Goal: Ask a question

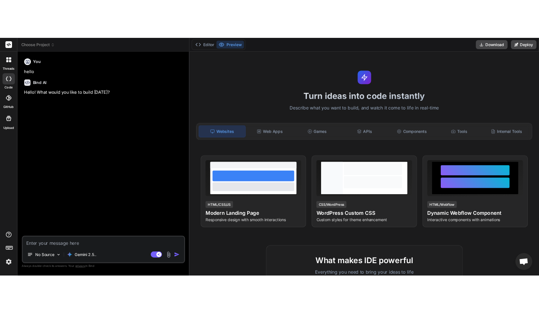
scroll to position [57, 0]
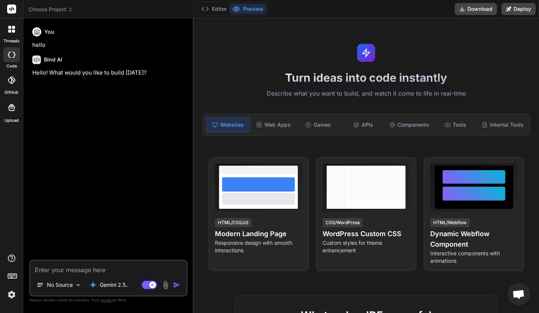
click at [73, 12] on span "Choose Project" at bounding box center [50, 9] width 45 height 7
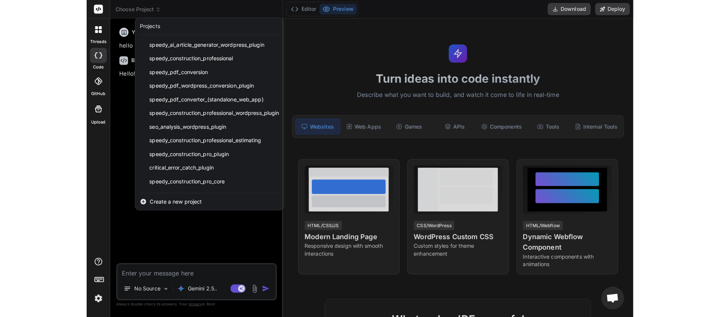
scroll to position [93, 0]
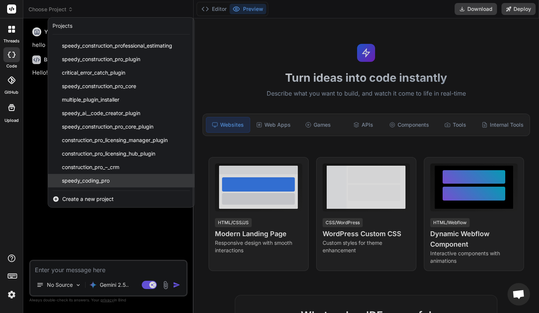
click at [103, 180] on span "speedy_coding_pro" at bounding box center [86, 180] width 48 height 7
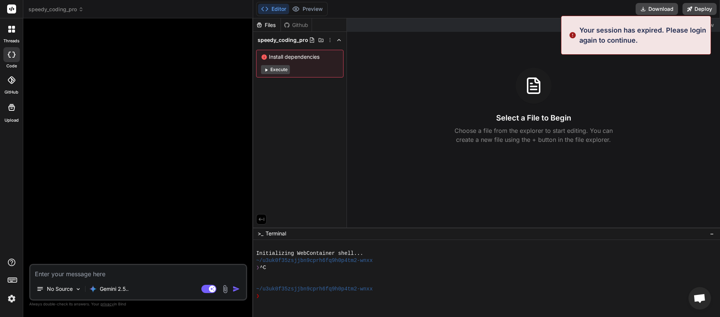
type textarea "x"
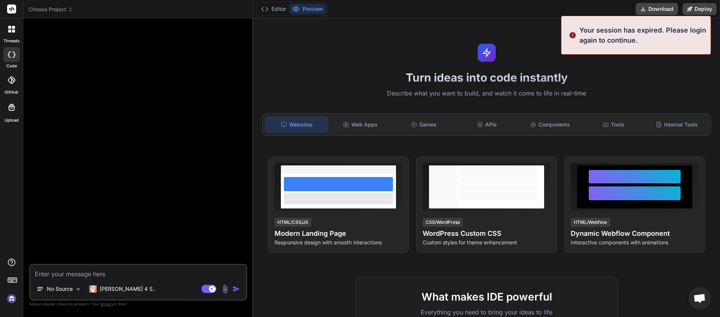
scroll to position [14, 0]
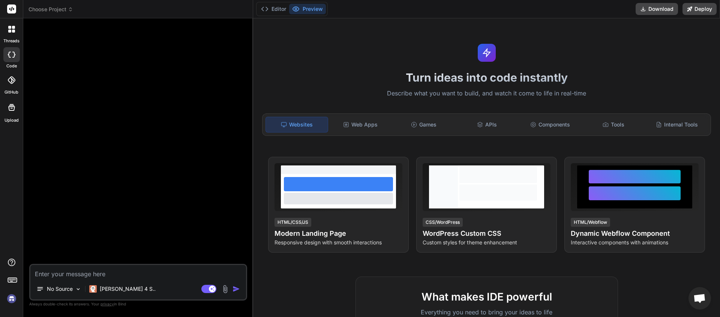
click at [67, 9] on span "Choose Project" at bounding box center [50, 9] width 45 height 7
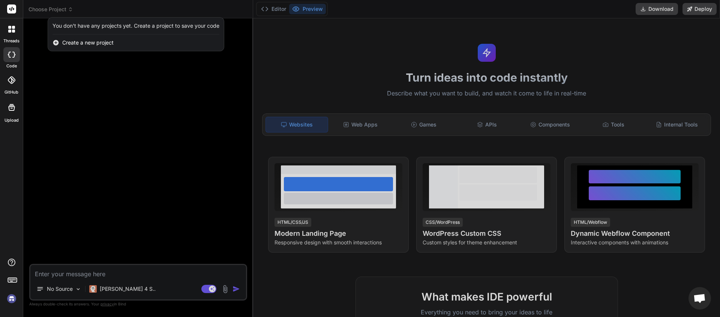
click at [313, 272] on div at bounding box center [360, 158] width 720 height 317
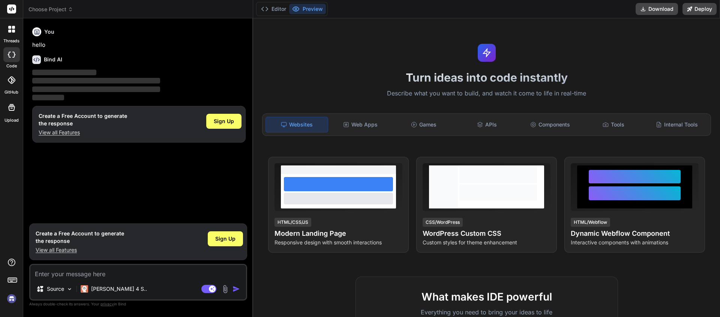
click at [71, 11] on icon at bounding box center [70, 9] width 5 height 5
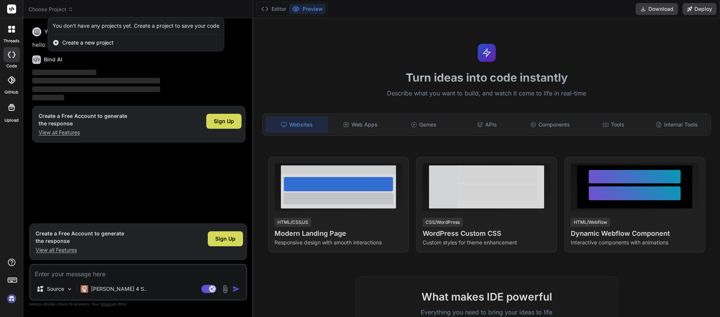
click at [15, 297] on img at bounding box center [11, 299] width 13 height 13
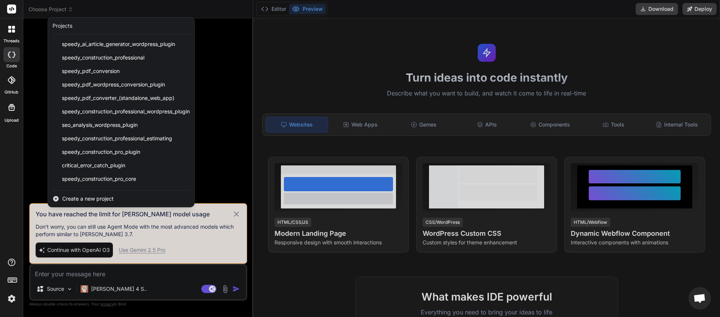
scroll to position [93, 0]
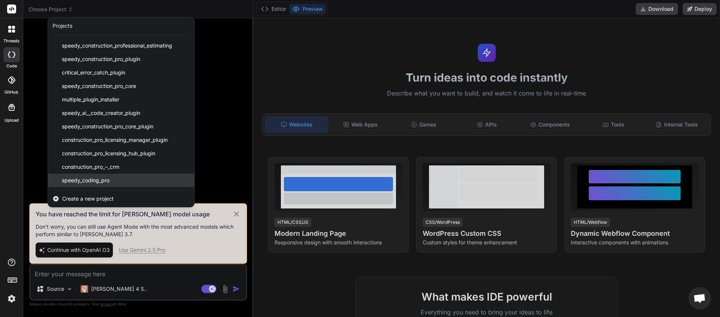
click at [106, 178] on span "speedy_coding_pro" at bounding box center [86, 180] width 48 height 7
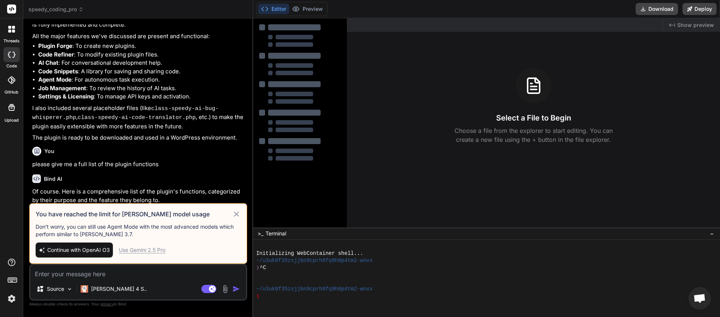
scroll to position [560, 0]
click at [155, 251] on div "Use Gemini 2.5 Pro" at bounding box center [142, 250] width 46 height 7
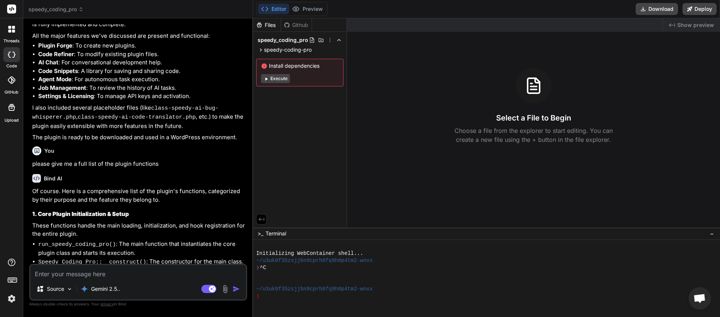
type textarea "x"
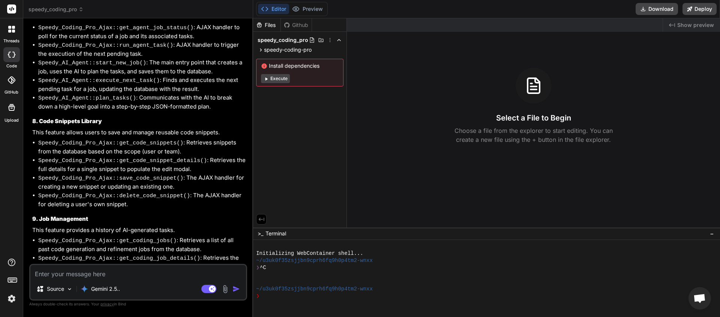
scroll to position [1678, 0]
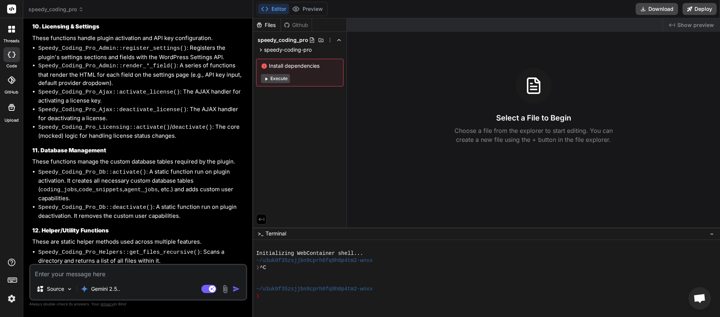
click at [52, 274] on textarea at bounding box center [137, 271] width 215 height 13
paste textarea "# Speedy Coding Pro — Upgrade Brief: AI Providers & Feature Expansion ## 🎯 Obje…"
type textarea "# Speedy Coding Pro — Upgrade Brief: AI Providers & Feature Expansion ## 🎯 Obje…"
type textarea "x"
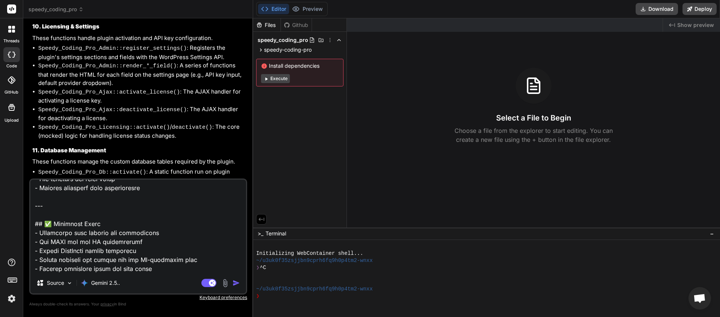
type textarea "# Speedy Coding Pro — Upgrade Brief: AI Providers & Feature Expansion ## 🎯 Obje…"
click at [235, 281] on img "button" at bounding box center [235, 283] width 7 height 7
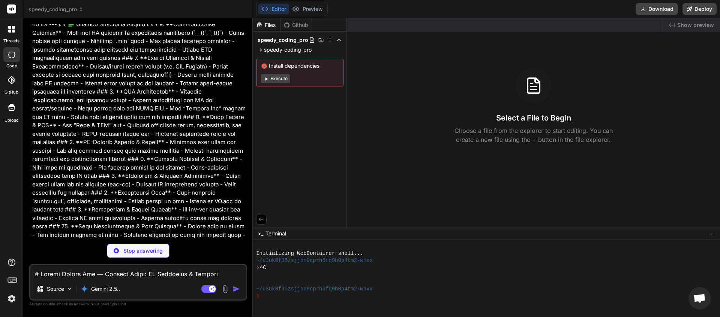
scroll to position [2085, 0]
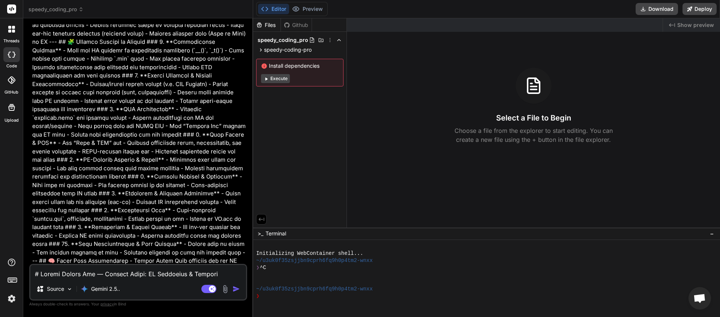
type textarea "x"
click at [122, 275] on textarea at bounding box center [137, 271] width 215 height 13
type textarea "o"
type textarea "x"
type textarea "ok"
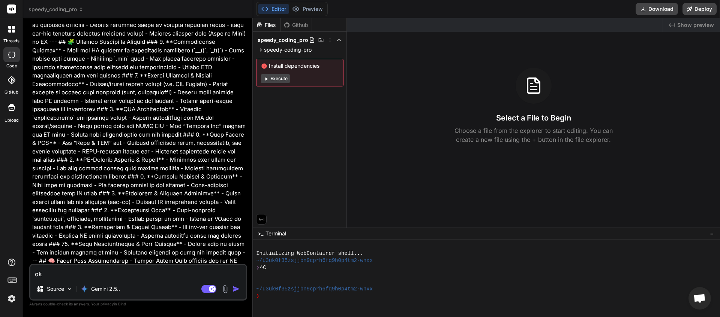
type textarea "x"
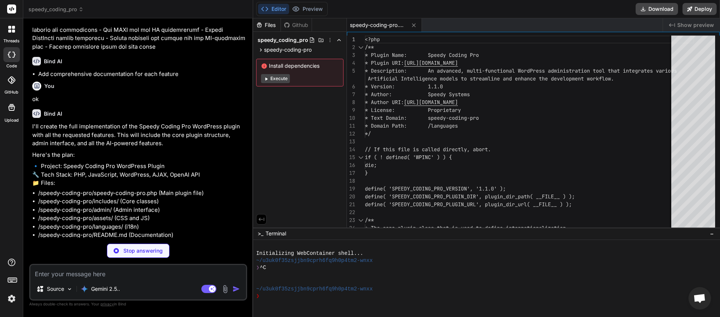
scroll to position [2345, 0]
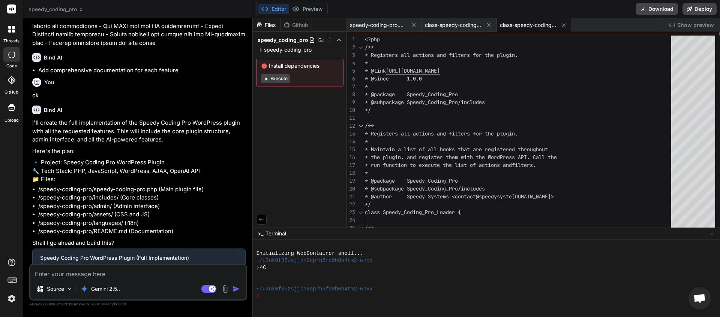
type textarea "x"
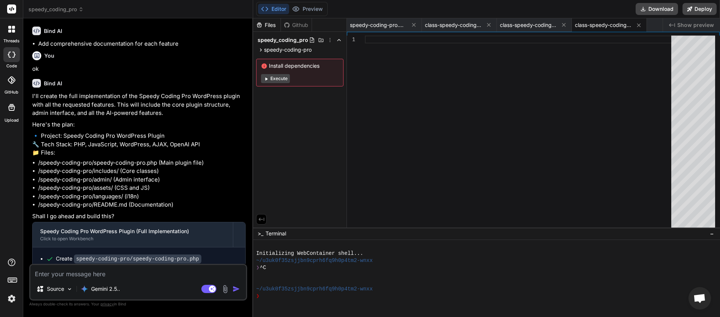
scroll to position [2377, 0]
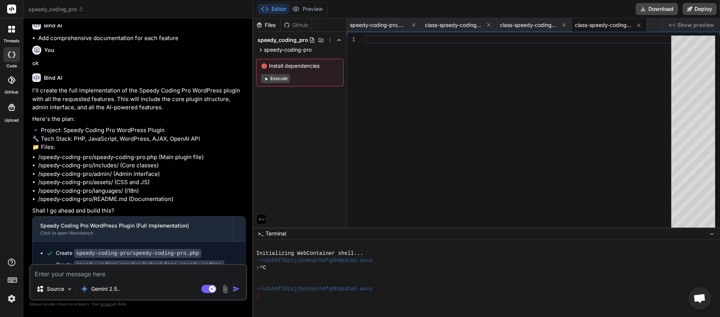
drag, startPoint x: 233, startPoint y: 254, endPoint x: 49, endPoint y: 256, distance: 184.0
copy span "This message appears to be truncated. The response may be incomplete."
click at [55, 275] on textarea at bounding box center [137, 271] width 215 height 13
paste textarea "This message appears to be truncated. The response may be incomplete."
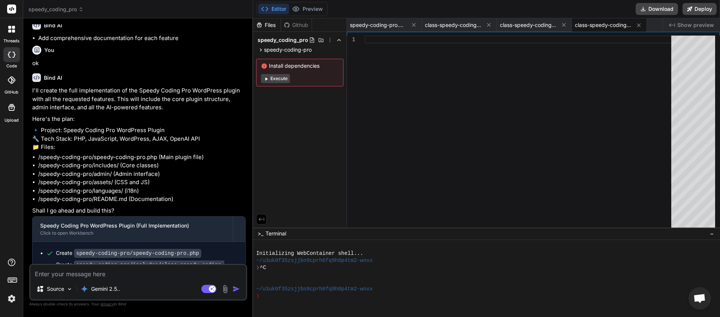
type textarea "This message appears to be truncated. The response may be incomplete."
type textarea "x"
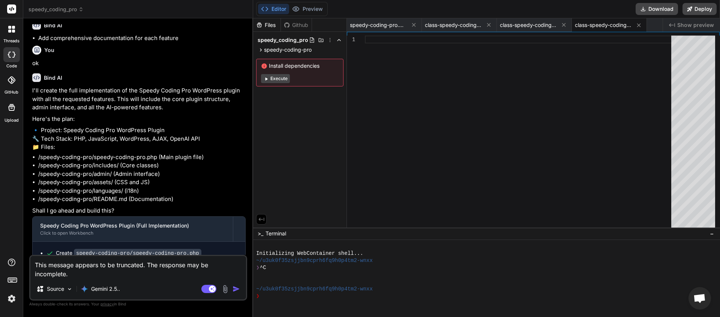
type textarea "This message appears to be truncated. The response may be incomplete."
click at [236, 289] on img "button" at bounding box center [235, 289] width 7 height 7
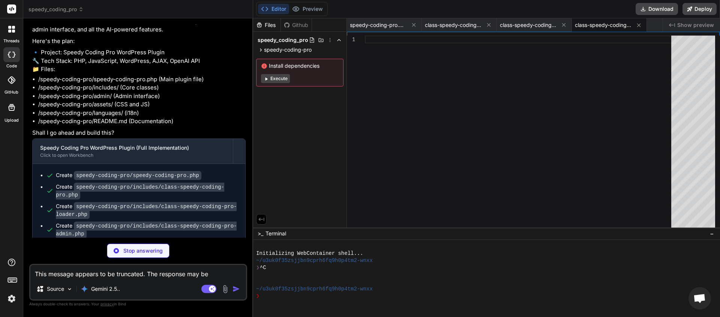
scroll to position [2523, 0]
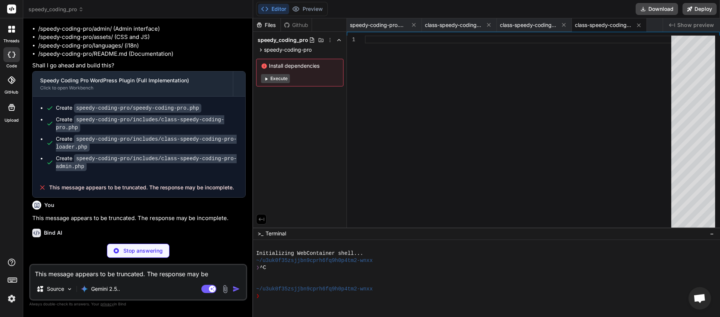
click at [73, 274] on textarea "This message appears to be truncated. The response may be incomplete." at bounding box center [137, 271] width 215 height 13
type textarea "x"
type textarea "c"
type textarea "x"
type textarea "co"
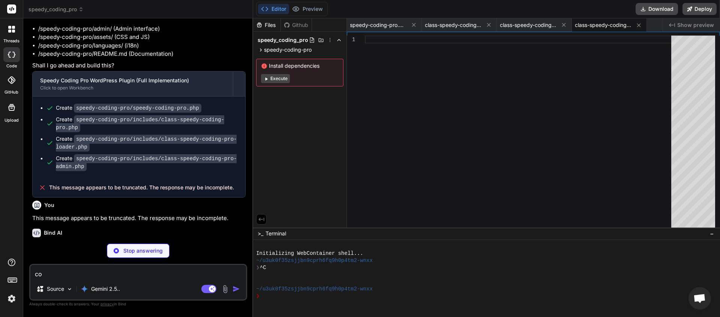
type textarea "x"
type textarea "con"
type textarea "x"
type textarea "cont"
type textarea "x"
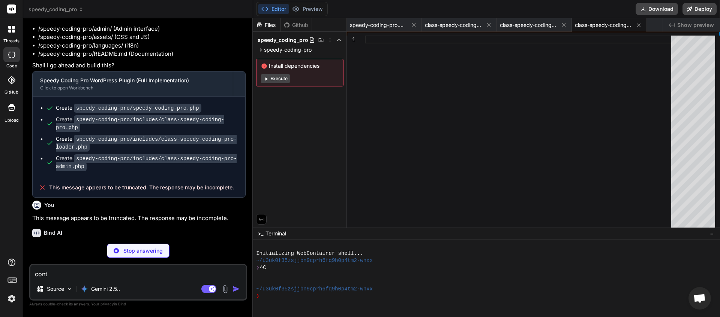
type textarea "conti"
type textarea "x"
type textarea "contin"
type textarea "x"
type textarea "continu"
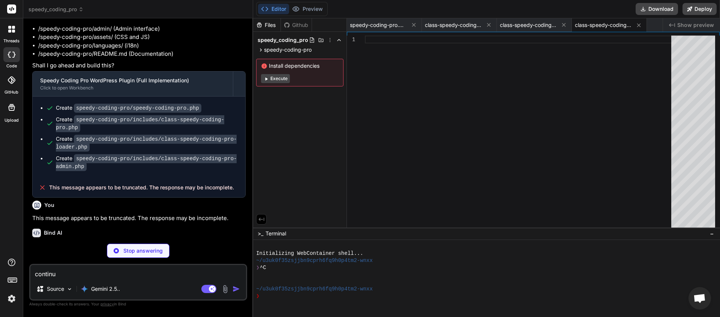
type textarea "x"
type textarea "continue"
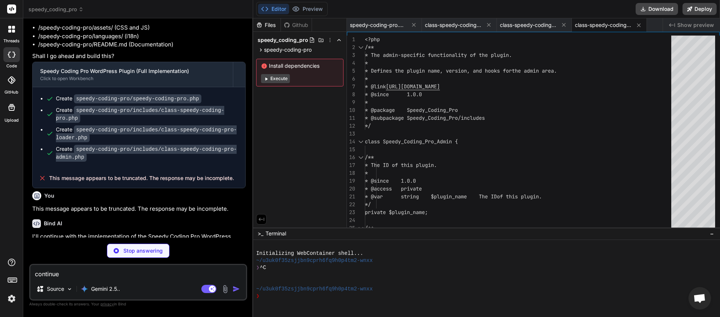
scroll to position [2534, 0]
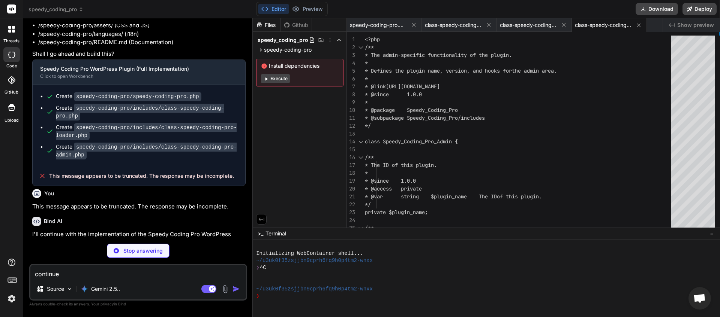
type textarea "x"
type textarea "continue"
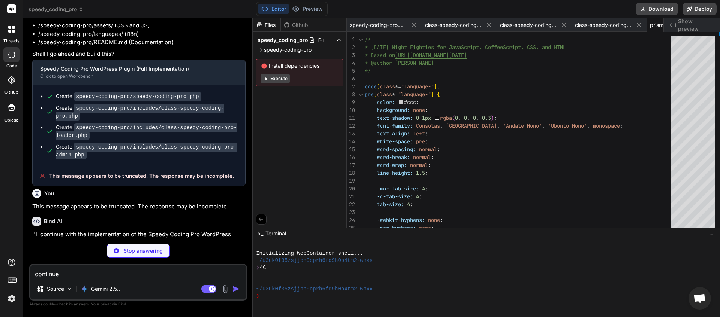
scroll to position [0, 52]
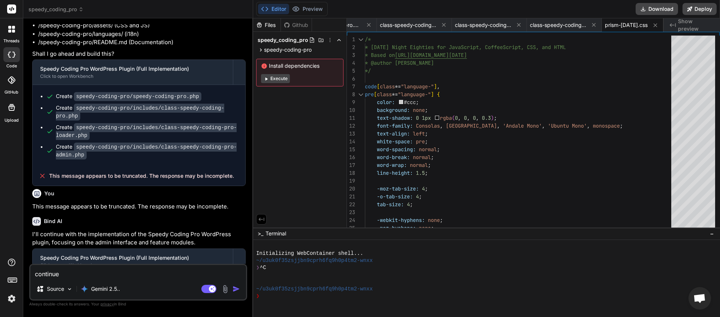
type textarea "x"
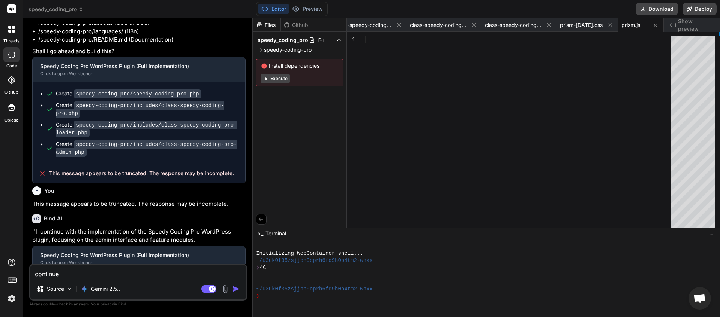
scroll to position [2539, 0]
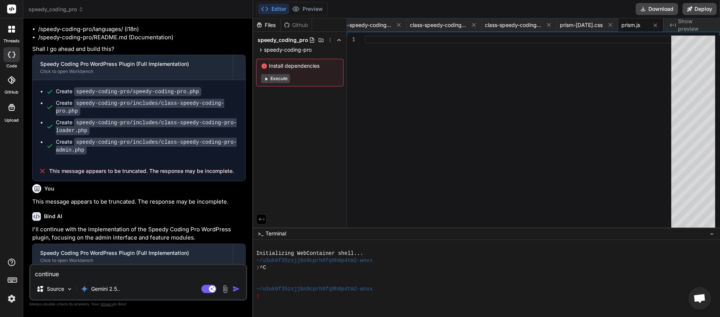
drag, startPoint x: 224, startPoint y: 254, endPoint x: 51, endPoint y: 255, distance: 173.5
copy span "This message appears to be truncated. The response may be incomplete."
drag, startPoint x: 65, startPoint y: 277, endPoint x: 37, endPoint y: 271, distance: 28.7
click at [37, 271] on textarea "continue" at bounding box center [137, 271] width 215 height 13
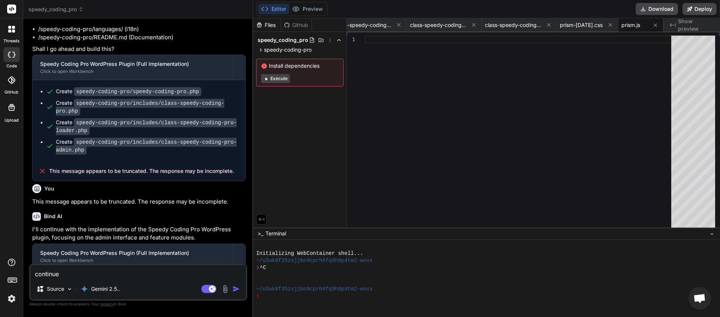
click at [37, 273] on textarea "continue" at bounding box center [137, 271] width 215 height 13
drag, startPoint x: 61, startPoint y: 274, endPoint x: 69, endPoint y: 280, distance: 10.4
click at [61, 274] on textarea "continue" at bounding box center [137, 271] width 215 height 13
type textarea "continu"
type textarea "x"
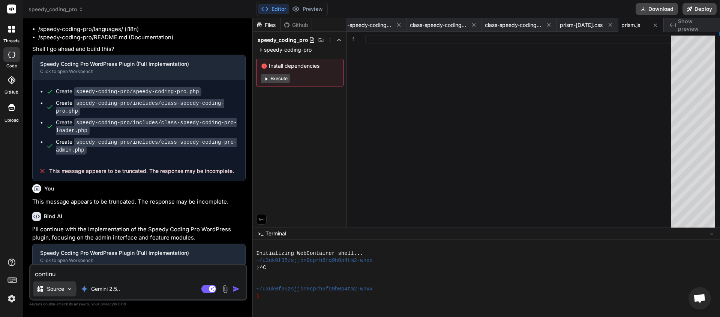
type textarea "contin"
type textarea "x"
type textarea "conti"
type textarea "x"
type textarea "cont"
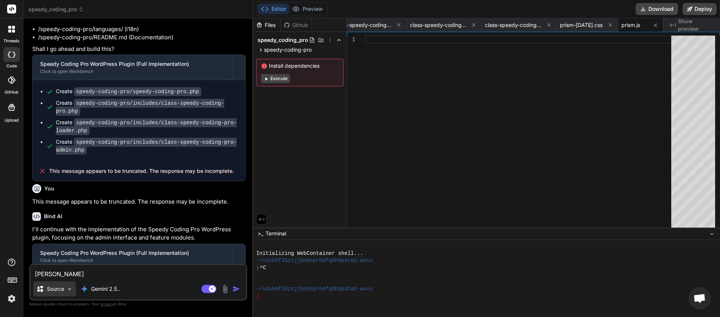
type textarea "x"
type textarea "con"
type textarea "x"
type textarea "co"
type textarea "x"
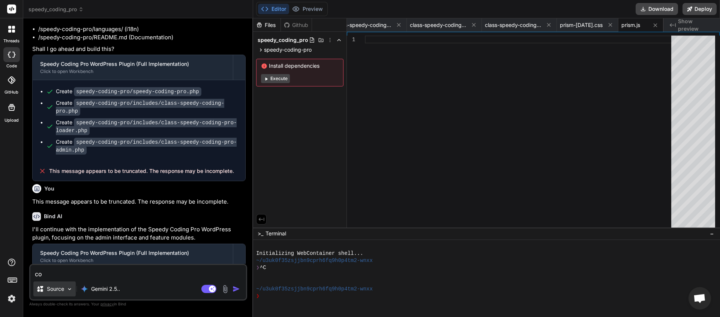
type textarea "c"
type textarea "x"
paste textarea "This message appears to be truncated. The response may be incomplete."
type textarea "This message appears to be truncated. The response may be incomplete."
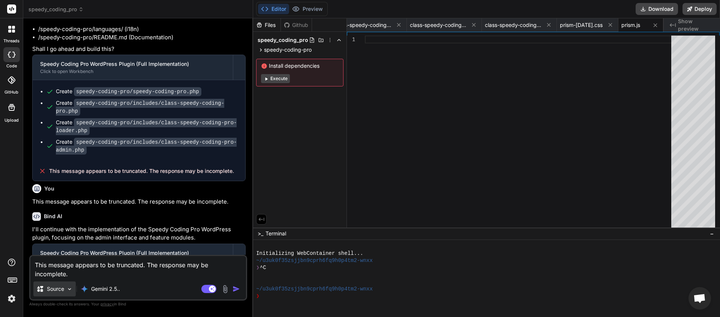
type textarea "x"
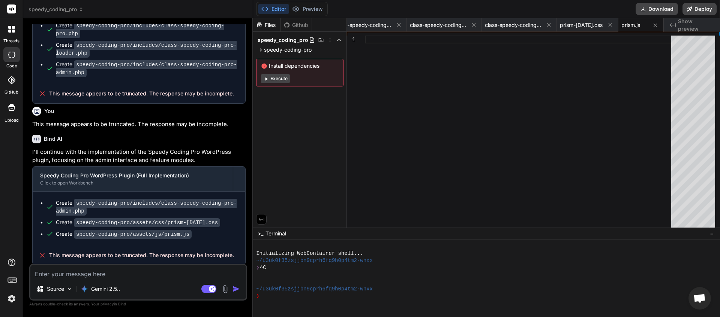
scroll to position [0, 97]
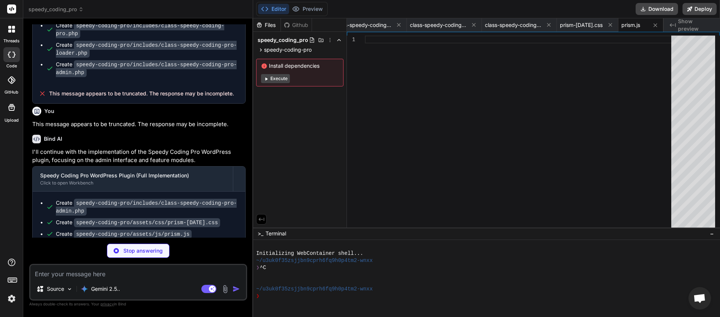
type textarea "x"
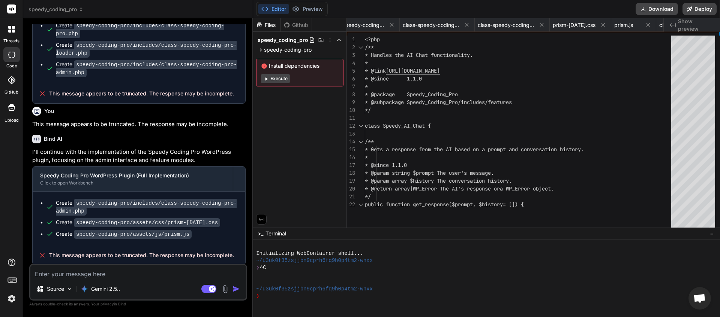
type textarea "x"
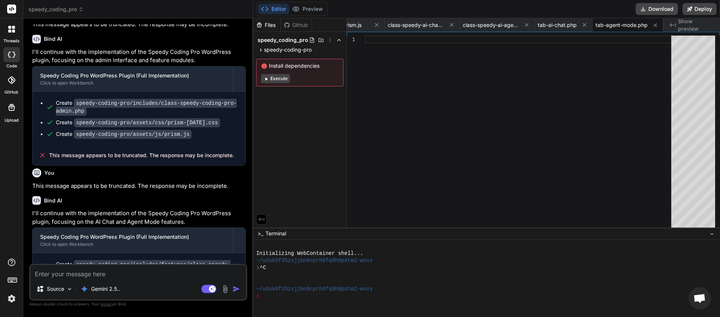
scroll to position [2720, 0]
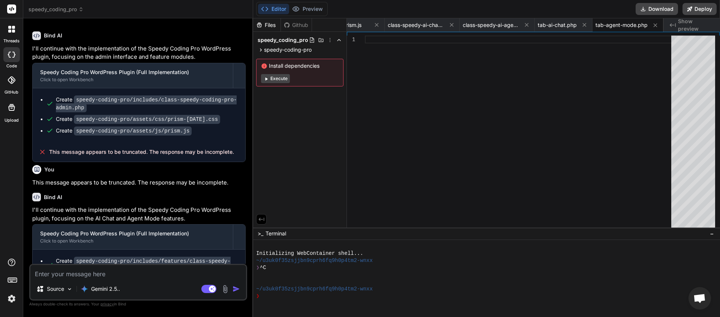
paste textarea "This message appears to be truncated. The response may be incomplete."
type textarea "This message appears to be truncated. The response may be incomplete."
type textarea "x"
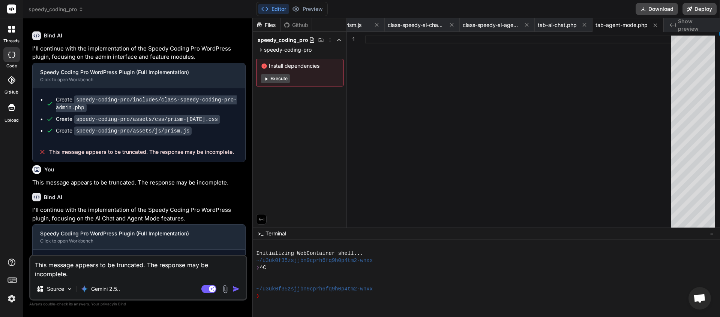
type textarea "This message appears to be truncated. The response may be incomplete."
click at [236, 289] on img "button" at bounding box center [235, 289] width 7 height 7
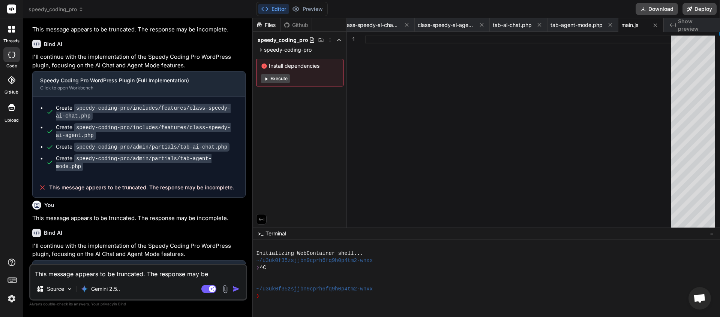
scroll to position [2882, 0]
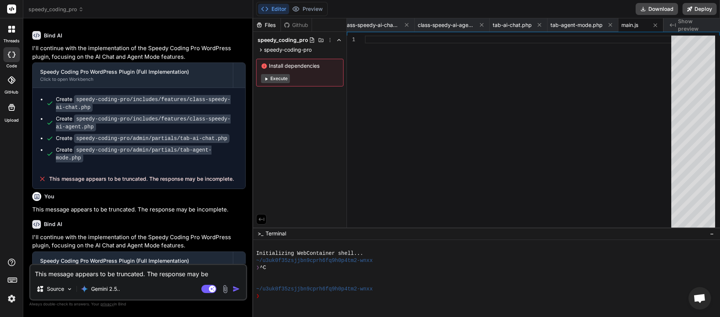
paste textarea
type textarea "x"
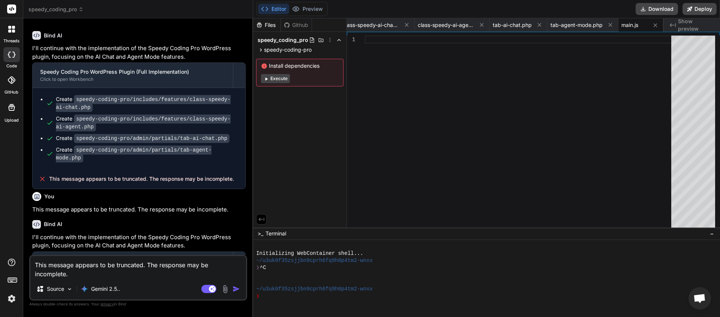
type textarea "This message appears to be truncated. The response may be incomplete."
click at [234, 290] on img "button" at bounding box center [235, 289] width 7 height 7
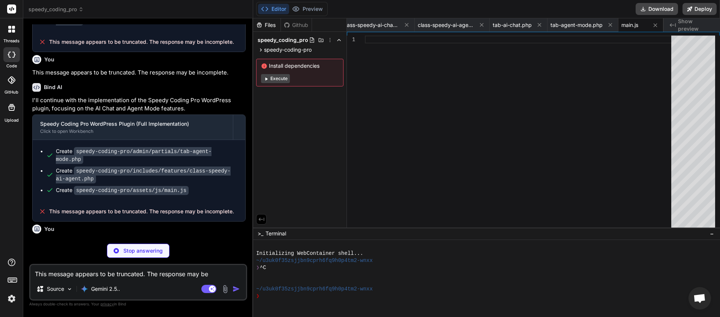
scroll to position [0, 420]
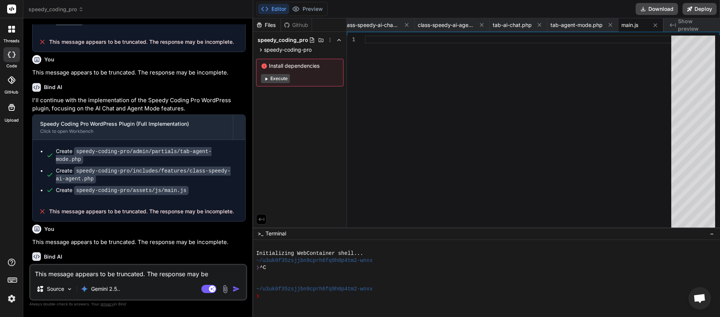
type textarea "x"
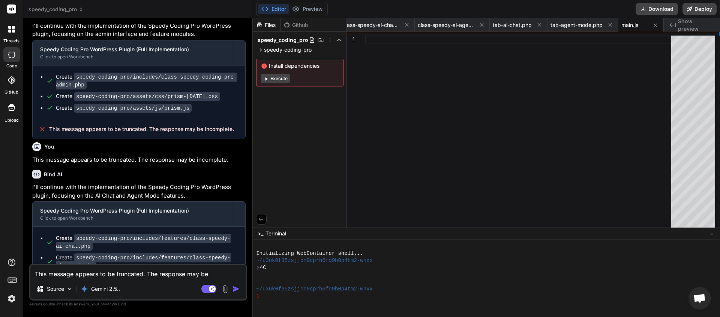
scroll to position [2993, 0]
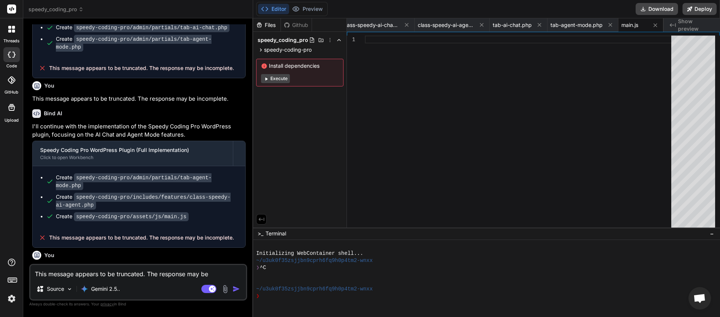
click at [111, 272] on textarea "This message appears to be truncated. The response may be incomplete." at bounding box center [137, 271] width 215 height 13
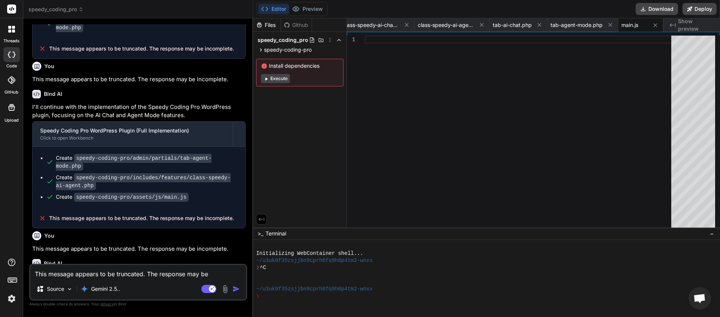
paste textarea "General Learning"
type textarea "General Learning"
type textarea "x"
drag, startPoint x: 77, startPoint y: 274, endPoint x: 19, endPoint y: 271, distance: 57.8
click at [30, 271] on textarea "General Learning" at bounding box center [137, 271] width 215 height 13
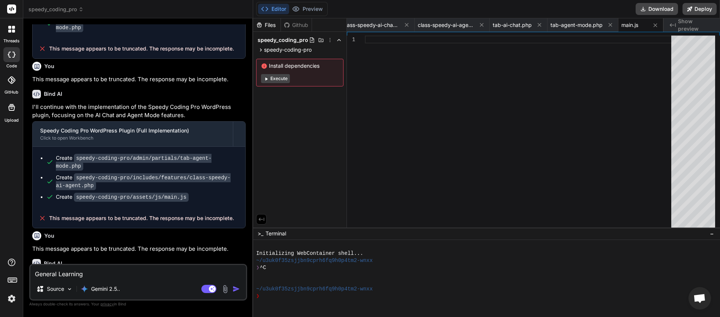
drag, startPoint x: 225, startPoint y: 253, endPoint x: 49, endPoint y: 255, distance: 175.8
copy span "This message appears to be truncated. The response may be incomplete."
drag, startPoint x: 89, startPoint y: 274, endPoint x: 39, endPoint y: 276, distance: 49.9
click at [30, 274] on textarea "General Learning" at bounding box center [137, 271] width 215 height 13
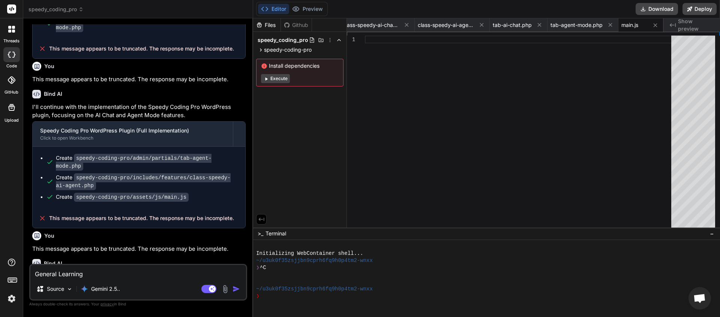
paste textarea "This message appears to be truncated. The response may be incomplete."
type textarea "This message appears to be truncated. The response may be incomplete."
type textarea "x"
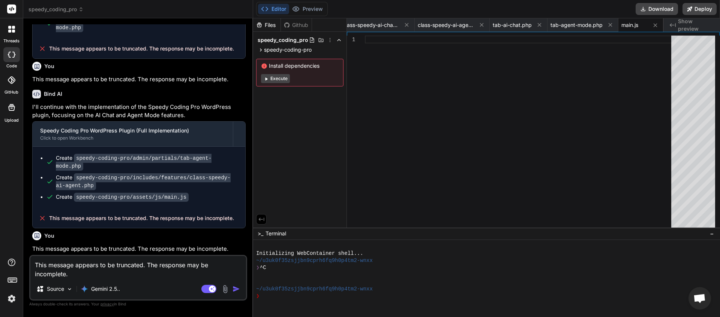
type textarea "This message appears to be truncated. The response may be incomplete."
click at [236, 289] on img "button" at bounding box center [235, 289] width 7 height 7
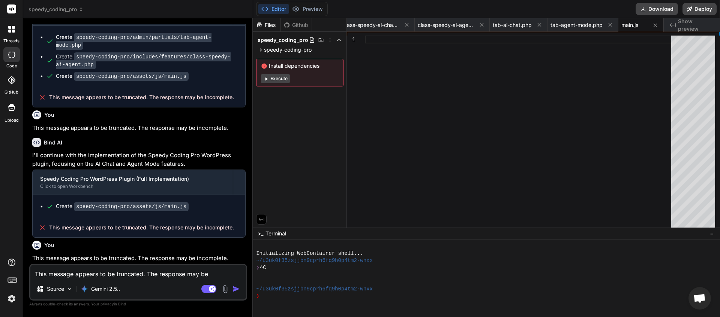
scroll to position [3143, 0]
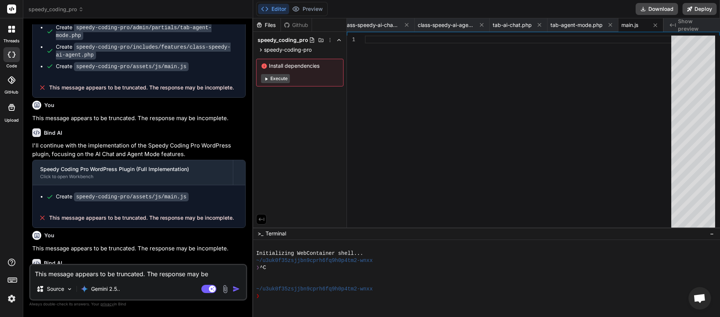
paste textarea
type textarea "x"
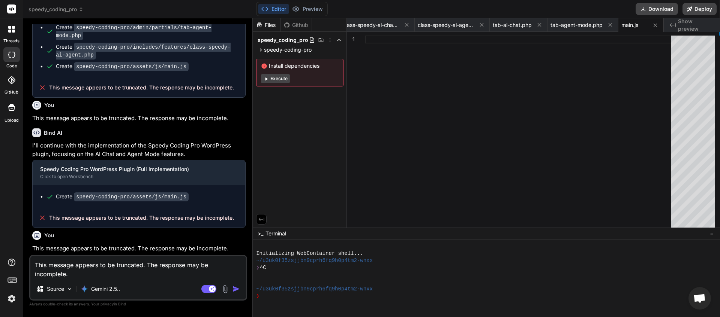
type textarea "This message appears to be truncated. The response may be incomplete."
click at [236, 288] on img "button" at bounding box center [235, 289] width 7 height 7
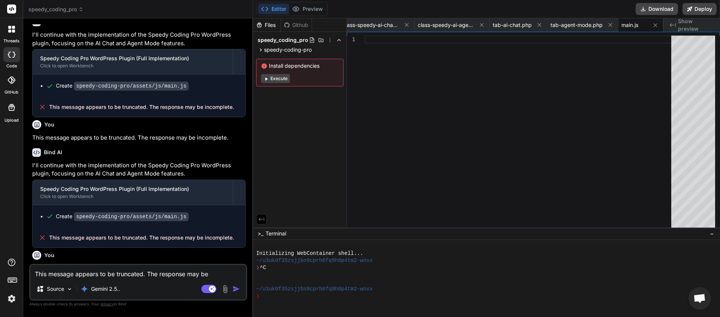
scroll to position [3274, 0]
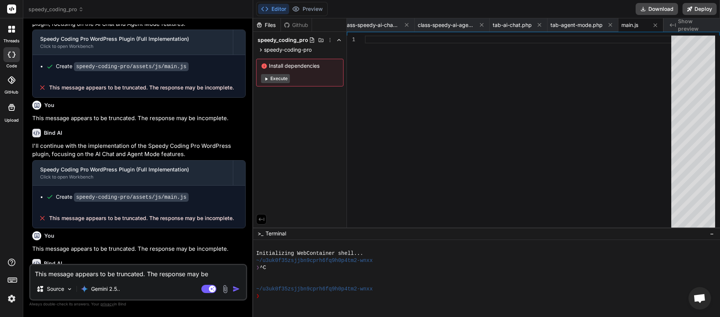
paste textarea
type textarea "x"
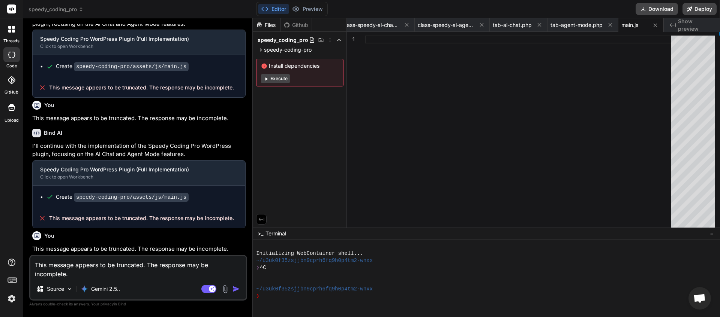
type textarea "This message appears to be truncated. The response may be incomplete."
click at [238, 289] on img "button" at bounding box center [235, 289] width 7 height 7
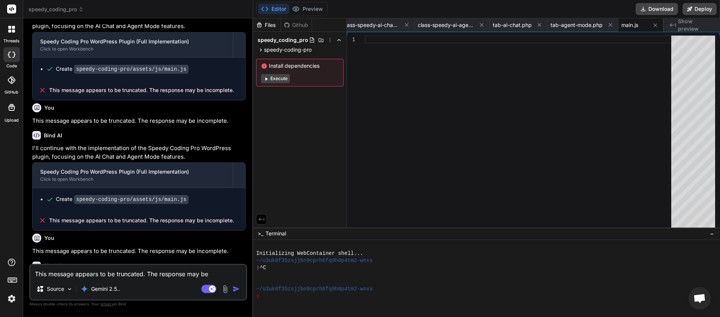
scroll to position [3405, 0]
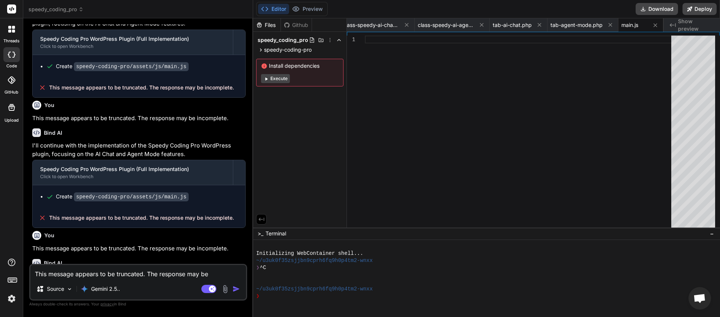
paste textarea
type textarea "x"
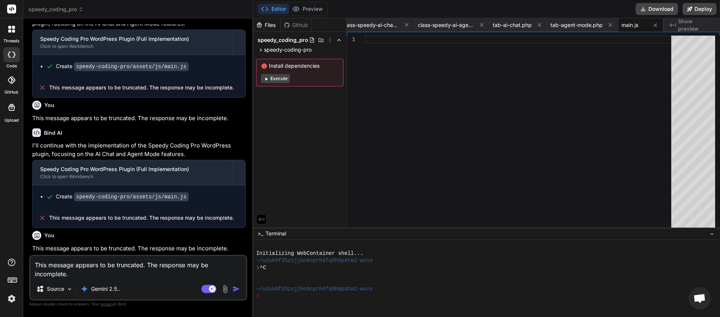
type textarea "This message appears to be truncated. The response may be incomplete."
click at [234, 290] on img "button" at bounding box center [235, 289] width 7 height 7
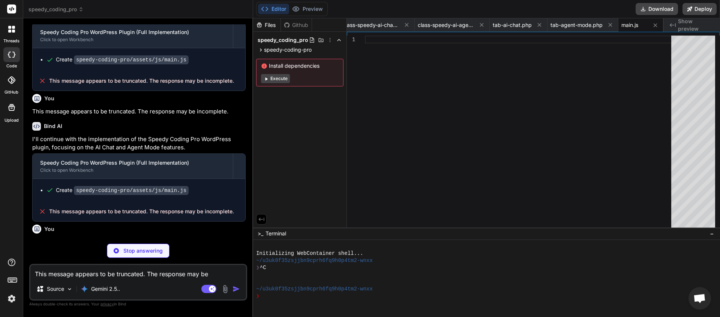
scroll to position [0, 420]
click at [139, 272] on textarea "This message appears to be truncated. The response may be incomplete." at bounding box center [137, 271] width 215 height 13
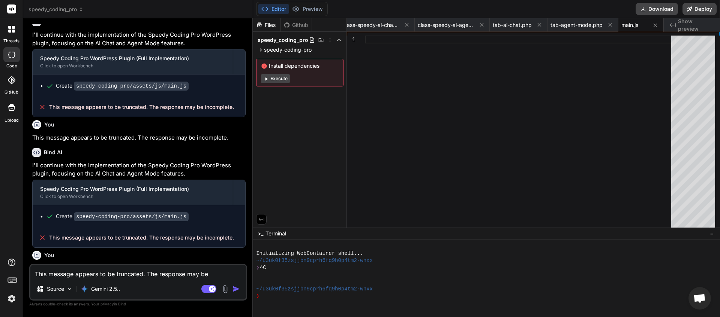
scroll to position [3535, 0]
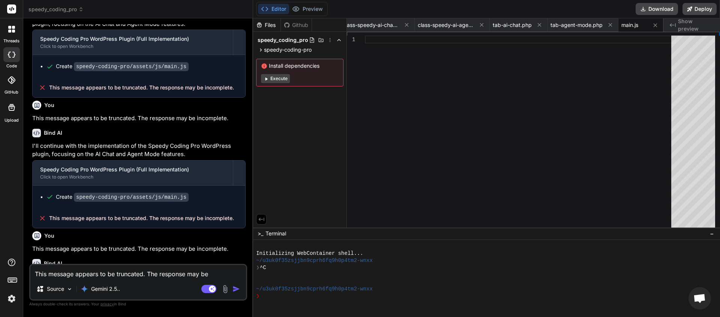
paste textarea
type textarea "x"
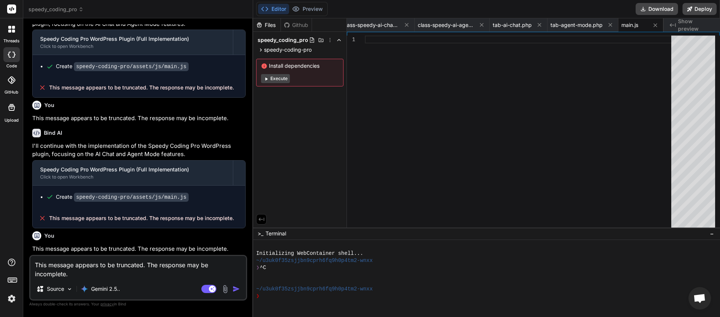
type textarea "This message appears to be truncated. The response may be incomplete."
click at [238, 287] on img "button" at bounding box center [235, 289] width 7 height 7
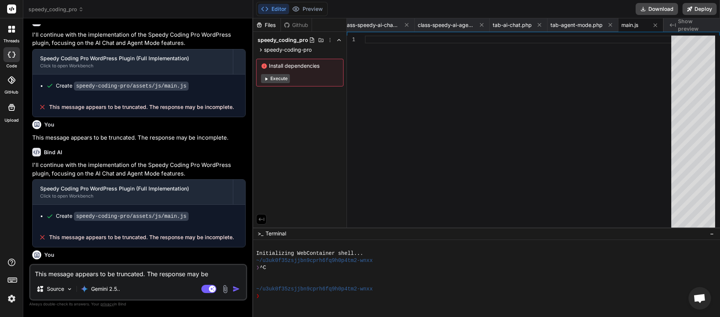
scroll to position [3666, 0]
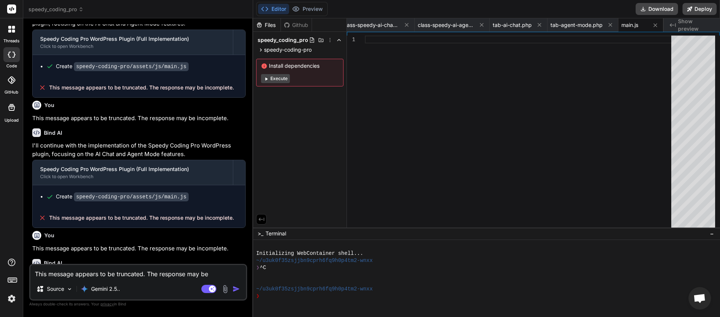
paste textarea
type textarea "x"
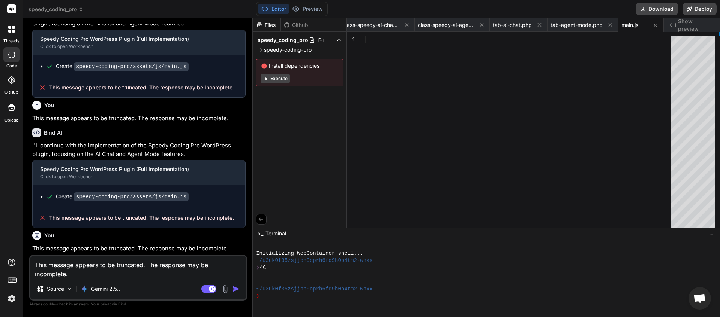
type textarea "This message appears to be truncated. The response may be incomplete."
click at [238, 287] on img "button" at bounding box center [235, 289] width 7 height 7
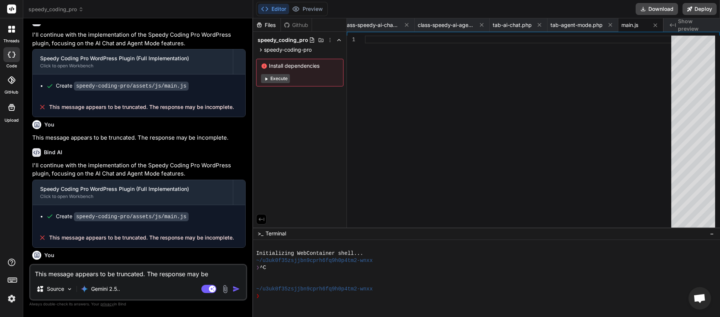
scroll to position [3796, 0]
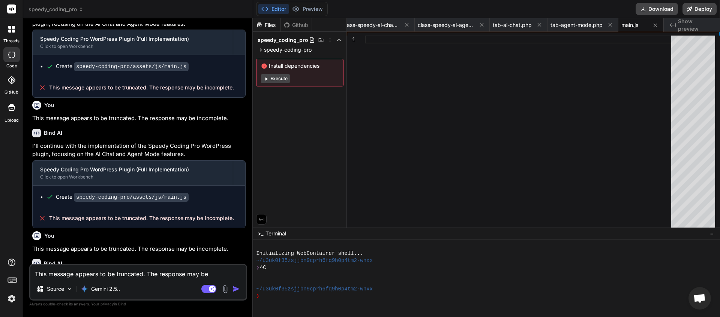
paste textarea
type textarea "x"
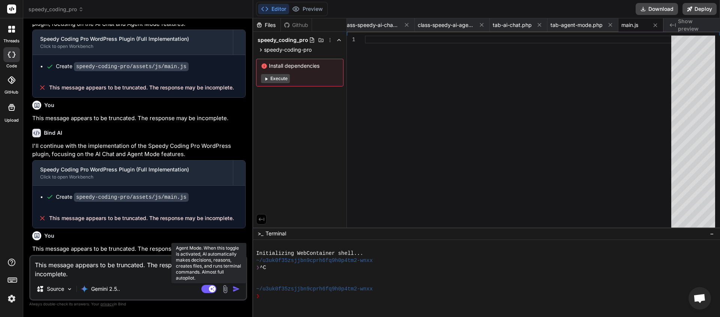
type textarea "This message appears to be truncated. The response may be incomplete."
click at [205, 290] on rect at bounding box center [208, 289] width 15 height 8
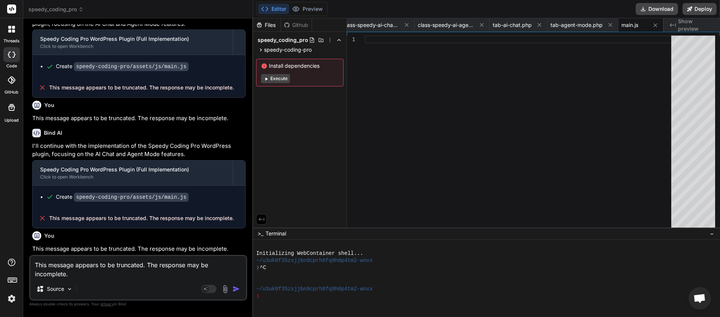
click at [236, 289] on img "button" at bounding box center [235, 289] width 7 height 7
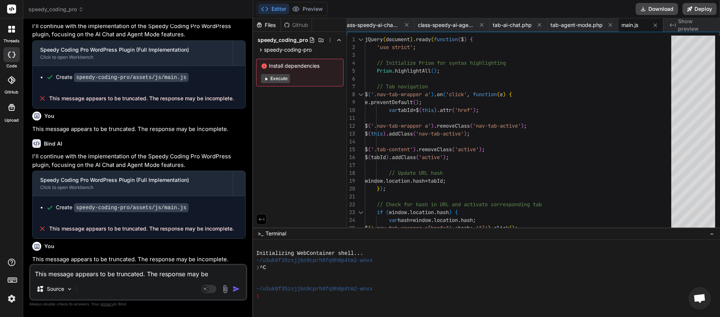
scroll to position [0, 420]
click at [82, 10] on icon at bounding box center [80, 9] width 5 height 5
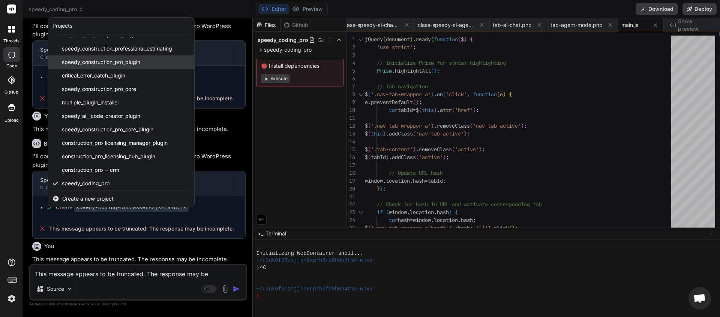
scroll to position [0, 0]
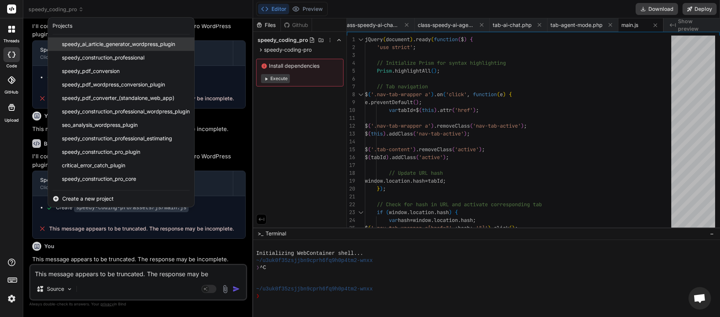
click at [125, 44] on span "speedy_ai_article_generator_wordpress_plugin" at bounding box center [118, 43] width 113 height 7
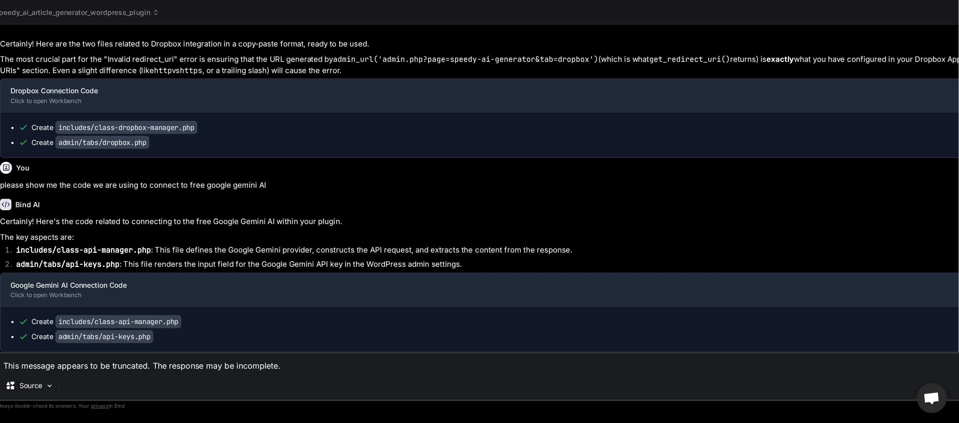
scroll to position [14, 0]
type textarea "x"
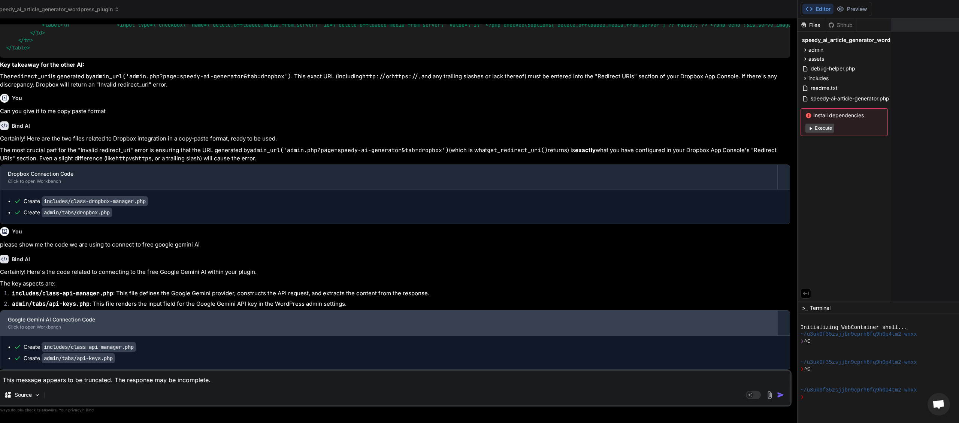
scroll to position [0, 0]
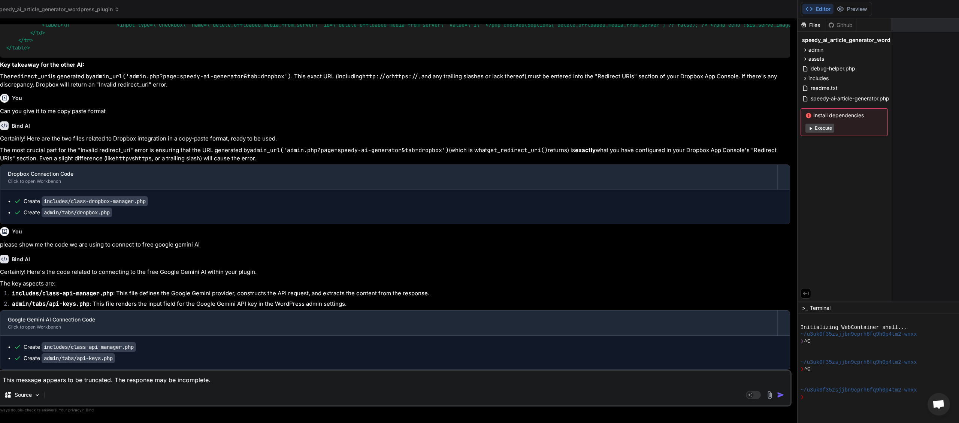
click at [84, 317] on textarea "This message appears to be truncated. The response may be incomplete." at bounding box center [394, 377] width 793 height 13
click at [102, 317] on textarea "This message appears to be truncated. The response may be incomplete." at bounding box center [394, 377] width 793 height 13
type textarea "c"
type textarea "x"
type textarea "ca"
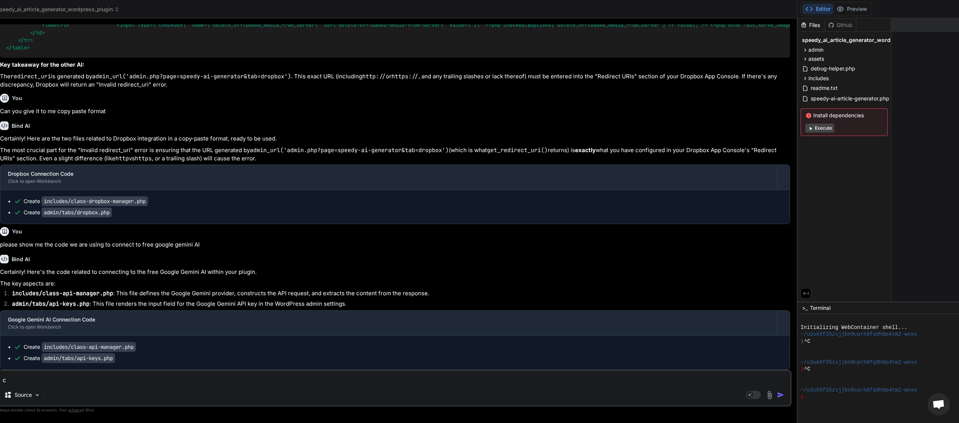
type textarea "x"
type textarea "can"
type textarea "x"
type textarea "can"
type textarea "x"
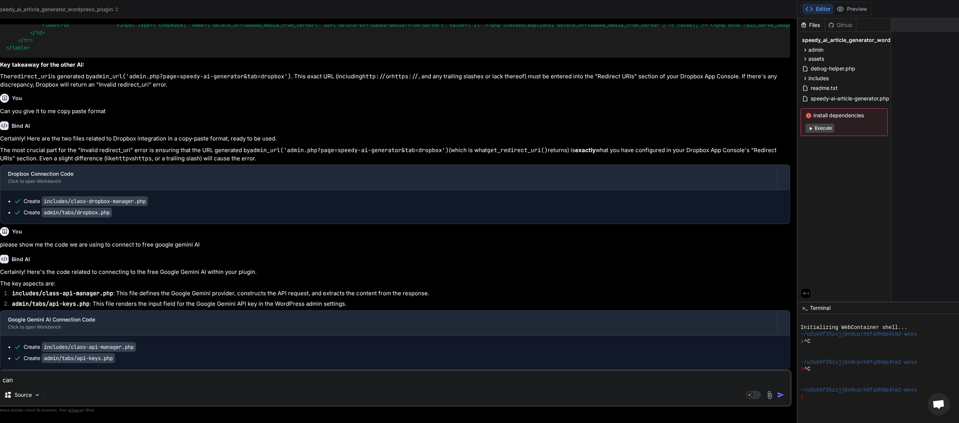
type textarea "can w"
type textarea "x"
type textarea "can we"
type textarea "x"
type textarea "can we"
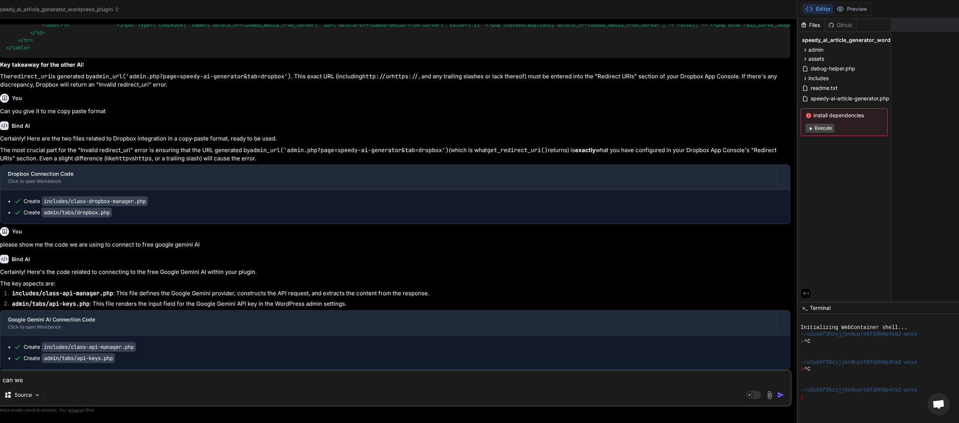
type textarea "x"
type textarea "can we c"
type textarea "x"
type textarea "can we cl"
type textarea "x"
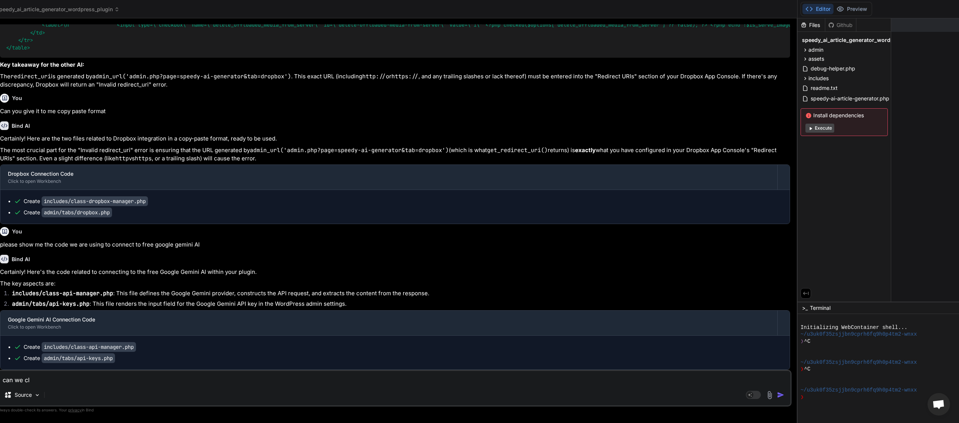
type textarea "can we cle"
type textarea "x"
type textarea "can we clea"
type textarea "x"
type textarea "can we clear"
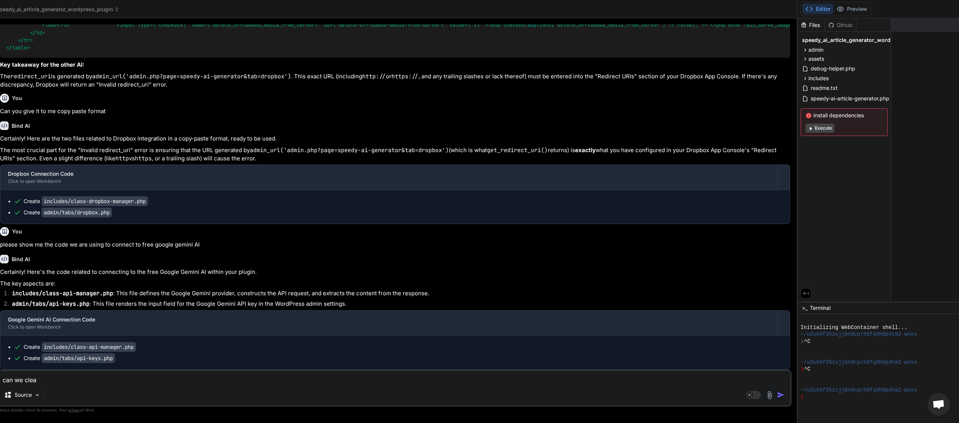
type textarea "x"
type textarea "can we clear"
type textarea "x"
type textarea "can we clear t"
type textarea "x"
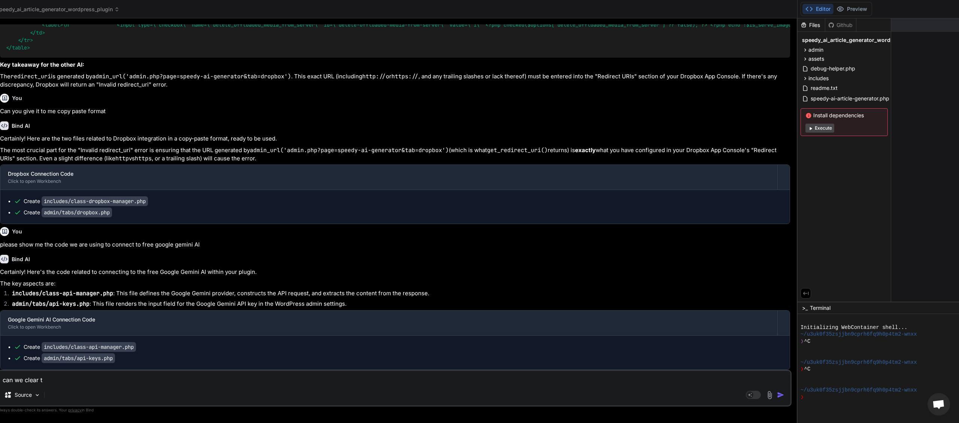
type textarea "can we clear th"
type textarea "x"
type textarea "can we clear thi"
type textarea "x"
type textarea "can we clear this"
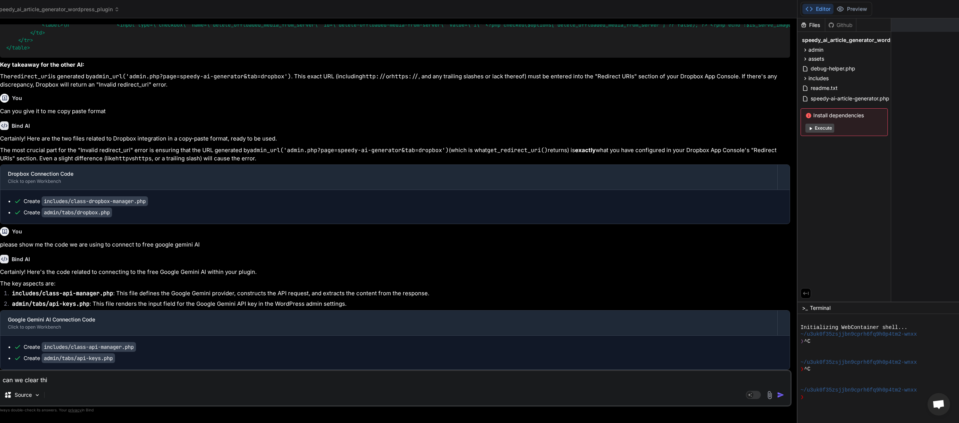
type textarea "x"
type textarea "can we clear this"
type textarea "x"
type textarea "can we clear this c"
type textarea "x"
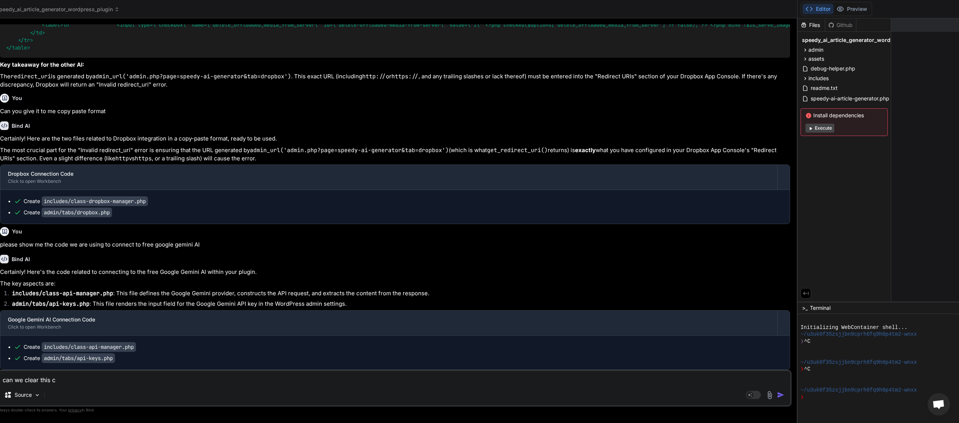
type textarea "can we clear this ch"
type textarea "x"
type textarea "can we clear this cha"
type textarea "x"
type textarea "can we clear this chat"
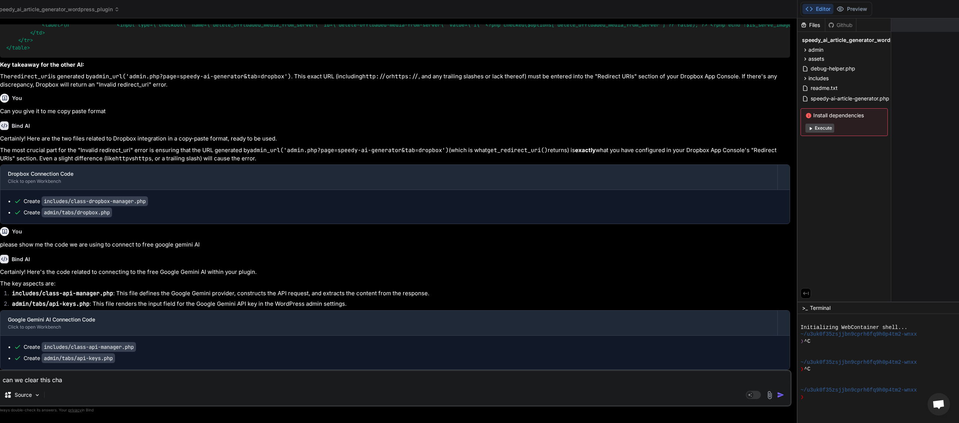
type textarea "x"
type textarea "can we clear this chat"
type textarea "x"
type textarea "can we clear this chat b"
type textarea "x"
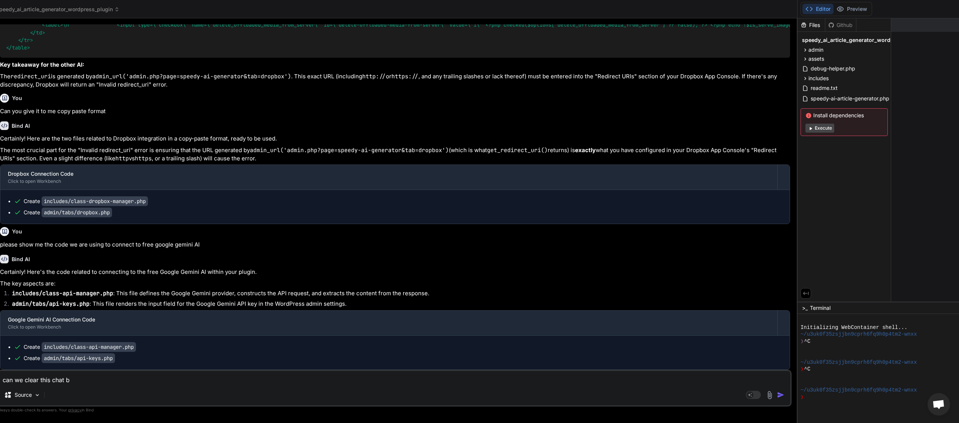
type textarea "can we clear this chat bu"
type textarea "x"
type textarea "can we clear this chat but"
type textarea "x"
type textarea "can we clear this chat but"
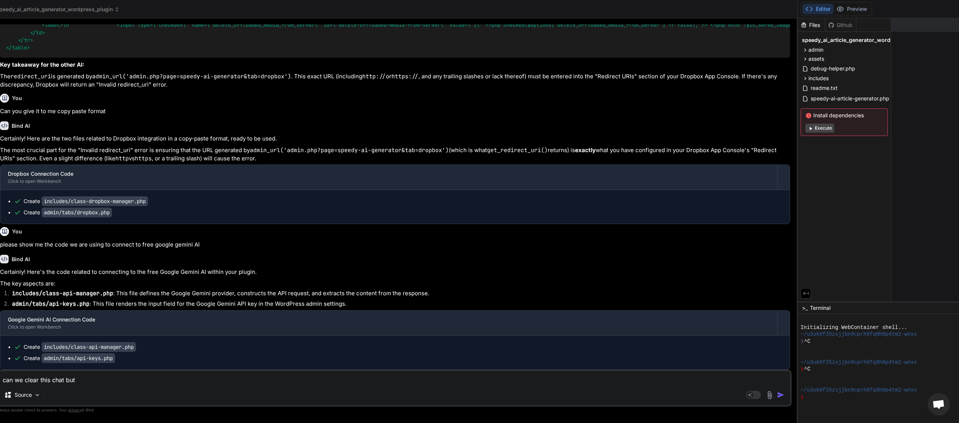
type textarea "x"
type textarea "can we clear this chat but s"
type textarea "x"
type textarea "can we clear this chat but st"
type textarea "x"
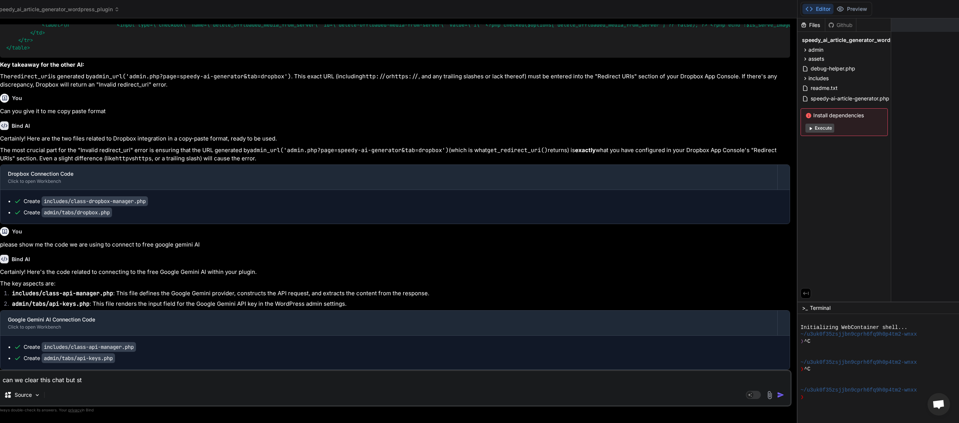
type textarea "can we clear this chat but sti"
type textarea "x"
type textarea "can we clear this chat but stil"
type textarea "x"
type textarea "can we clear this chat but still"
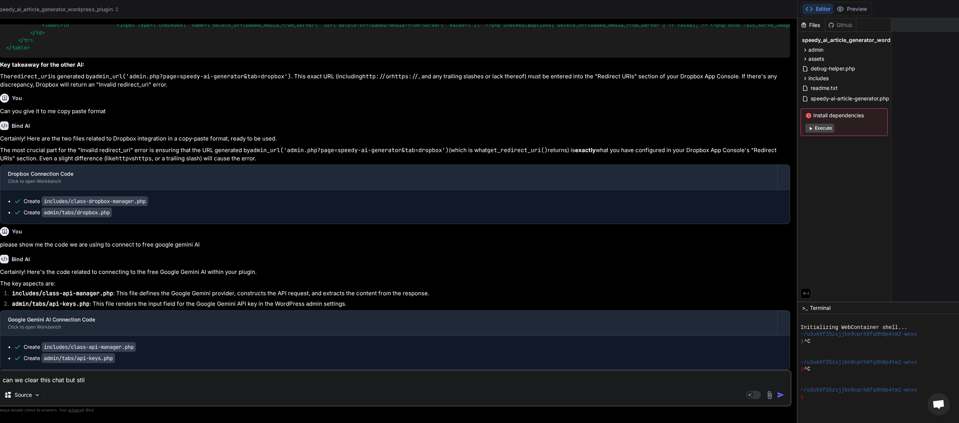
type textarea "x"
type textarea "can we clear this chat but still"
type textarea "x"
type textarea "can we clear this chat but still k"
type textarea "x"
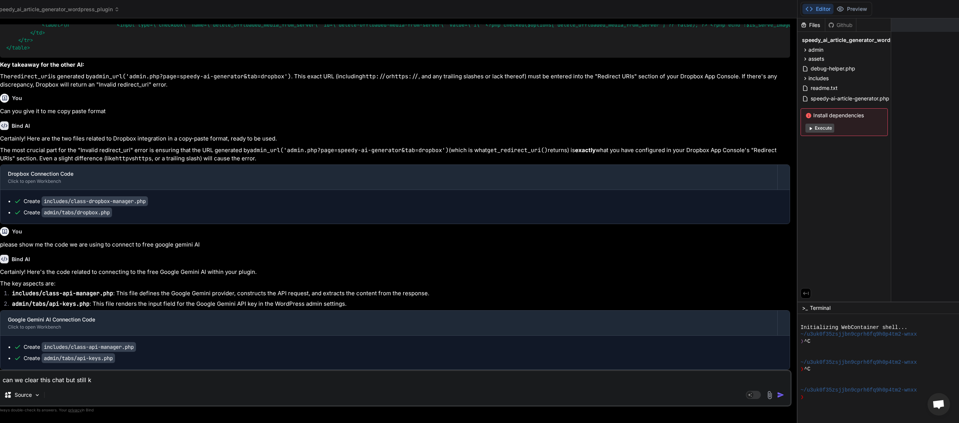
type textarea "can we clear this chat but still ke"
type textarea "x"
type textarea "can we clear this chat but still kee"
type textarea "x"
type textarea "can we clear this chat but still keep"
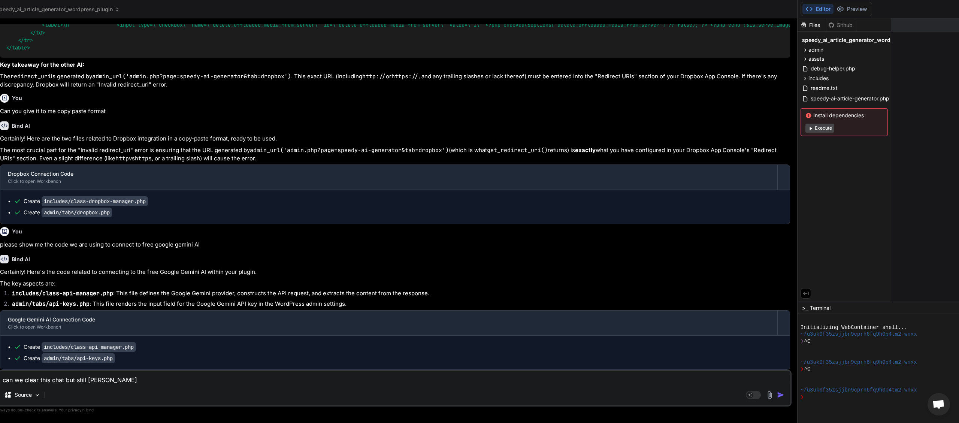
type textarea "x"
type textarea "can we clear this chat but still keep"
type textarea "x"
type textarea "can we clear this chat but still keep a"
type textarea "x"
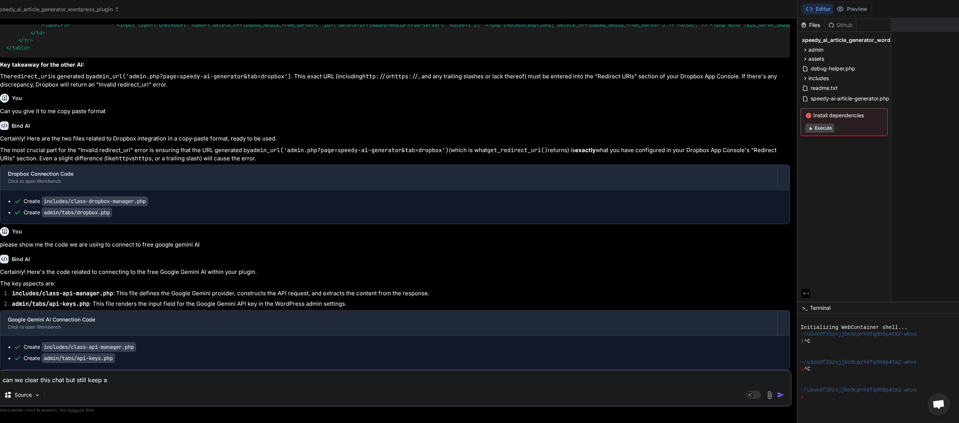
type textarea "can we clear this chat but still keep al"
type textarea "x"
type textarea "can we clear this chat but still keep all"
type textarea "x"
type textarea "can we clear this chat but still keep all"
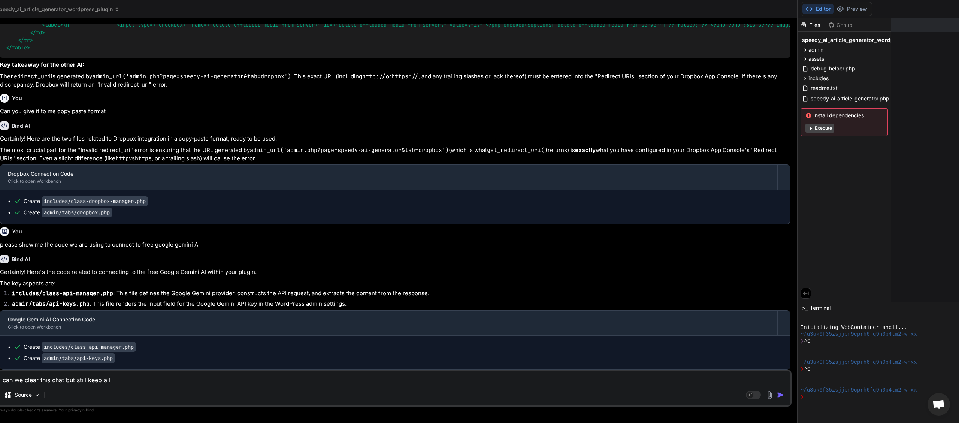
type textarea "x"
type textarea "can we clear this chat but still keep all t"
type textarea "x"
type textarea "can we clear this chat but still keep all th"
type textarea "x"
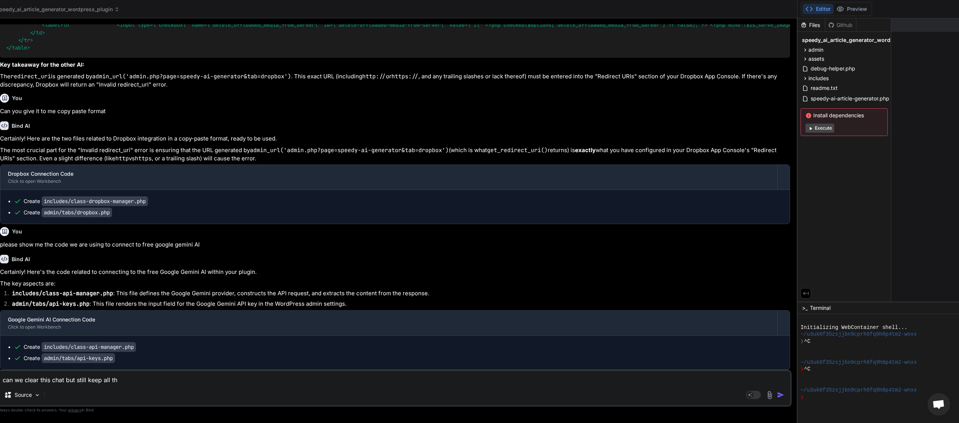
type textarea "can we clear this chat but still keep all the"
type textarea "x"
type textarea "can we clear this chat but still keep all the"
type textarea "x"
type textarea "can we clear this chat but still keep all the i"
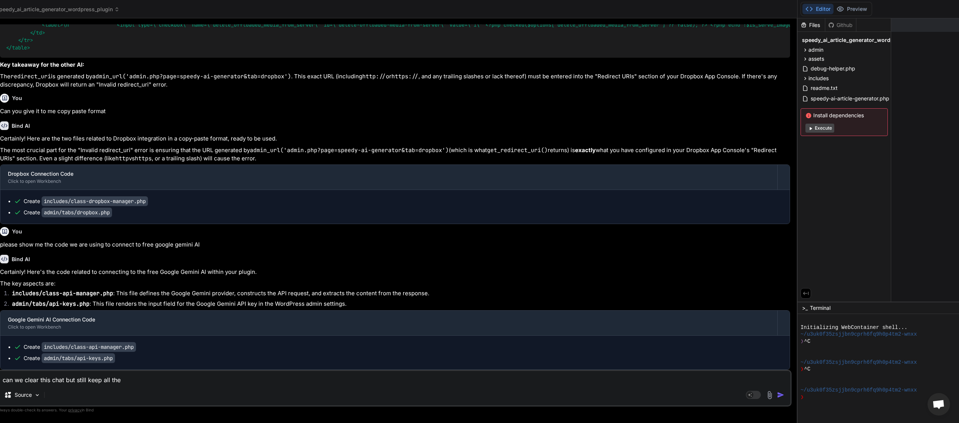
type textarea "x"
type textarea "can we clear this chat but still keep all the in"
type textarea "x"
type textarea "can we clear this chat but still keep all the inf"
type textarea "x"
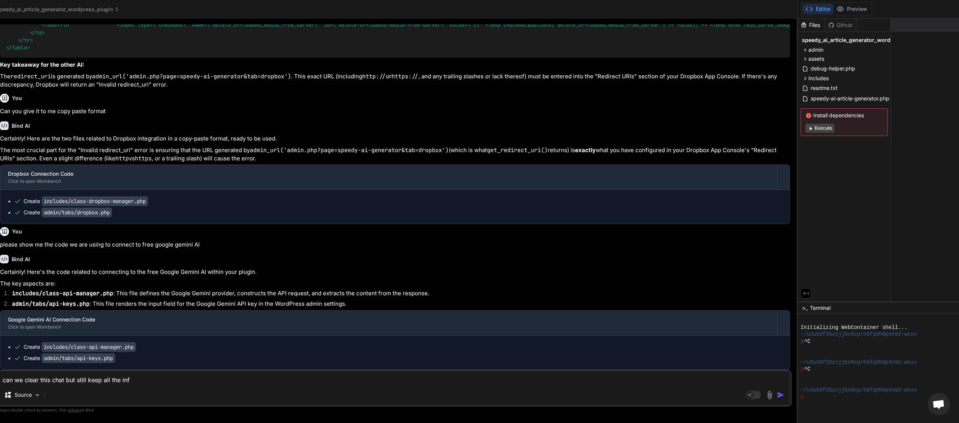
type textarea "can we clear this chat but still keep all the info"
type textarea "x"
type textarea "can we clear this chat but still keep all the infor"
type textarea "x"
type textarea "can we clear this chat but still keep all the inform"
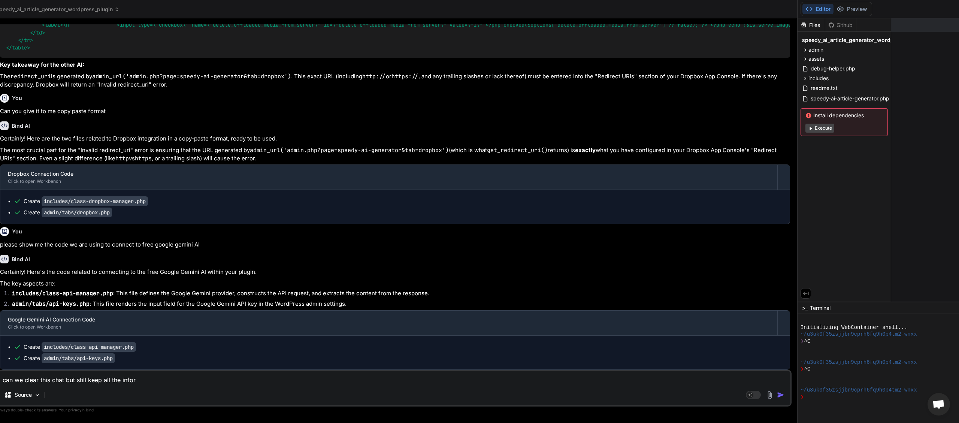
type textarea "x"
type textarea "can we clear this chat but still keep all the informa"
type textarea "x"
type textarea "can we clear this chat but still keep all the informat"
type textarea "x"
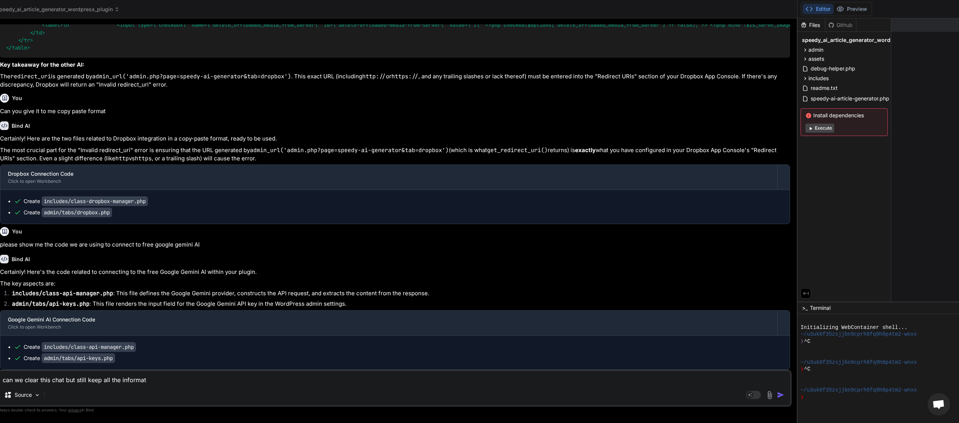
type textarea "can we clear this chat but still keep all the informati"
type textarea "x"
type textarea "can we clear this chat but still keep all the informatio"
type textarea "x"
type textarea "can we clear this chat but still keep all the information"
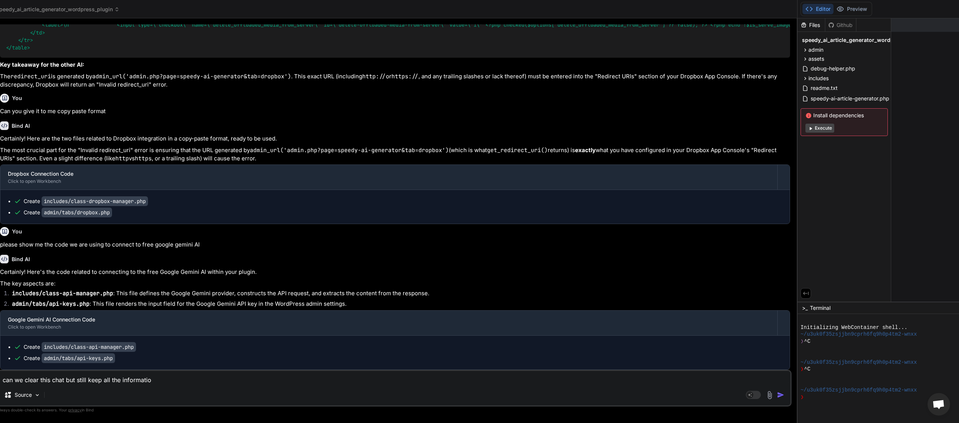
type textarea "x"
type textarea "can we clear this chat but still keep all the informationm"
type textarea "x"
type textarea "can we clear this chat but still keep all the information"
type textarea "x"
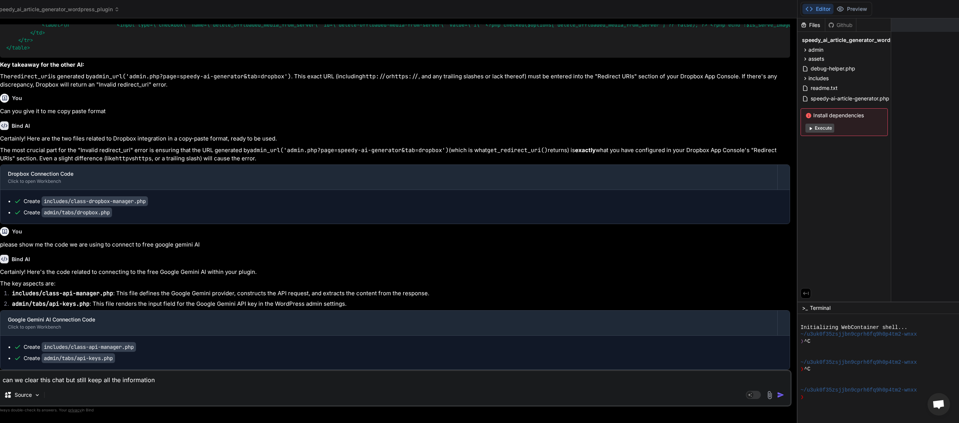
type textarea "can we clear this chat but still keep all the information"
type textarea "x"
type textarea "can we clear this chat but still keep all the information a"
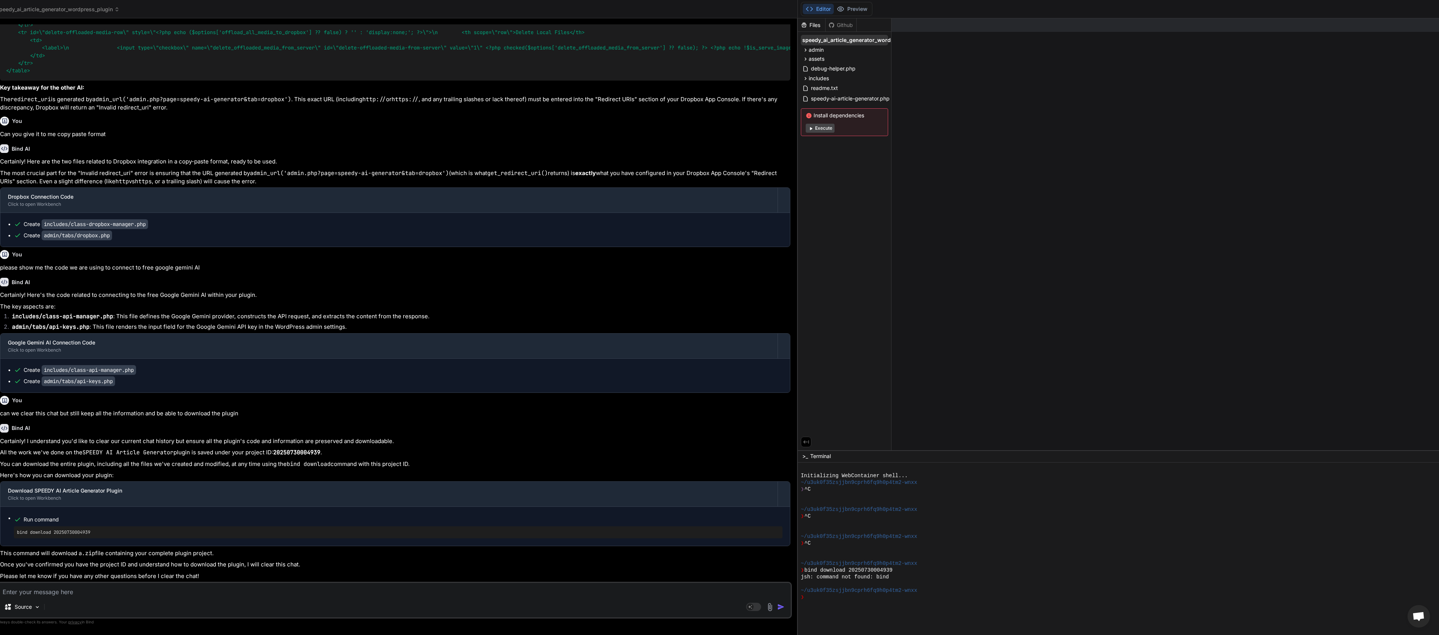
click at [719, 37] on span "speedy_ai_article_generator_wordpress_plugin" at bounding box center [863, 39] width 122 height 7
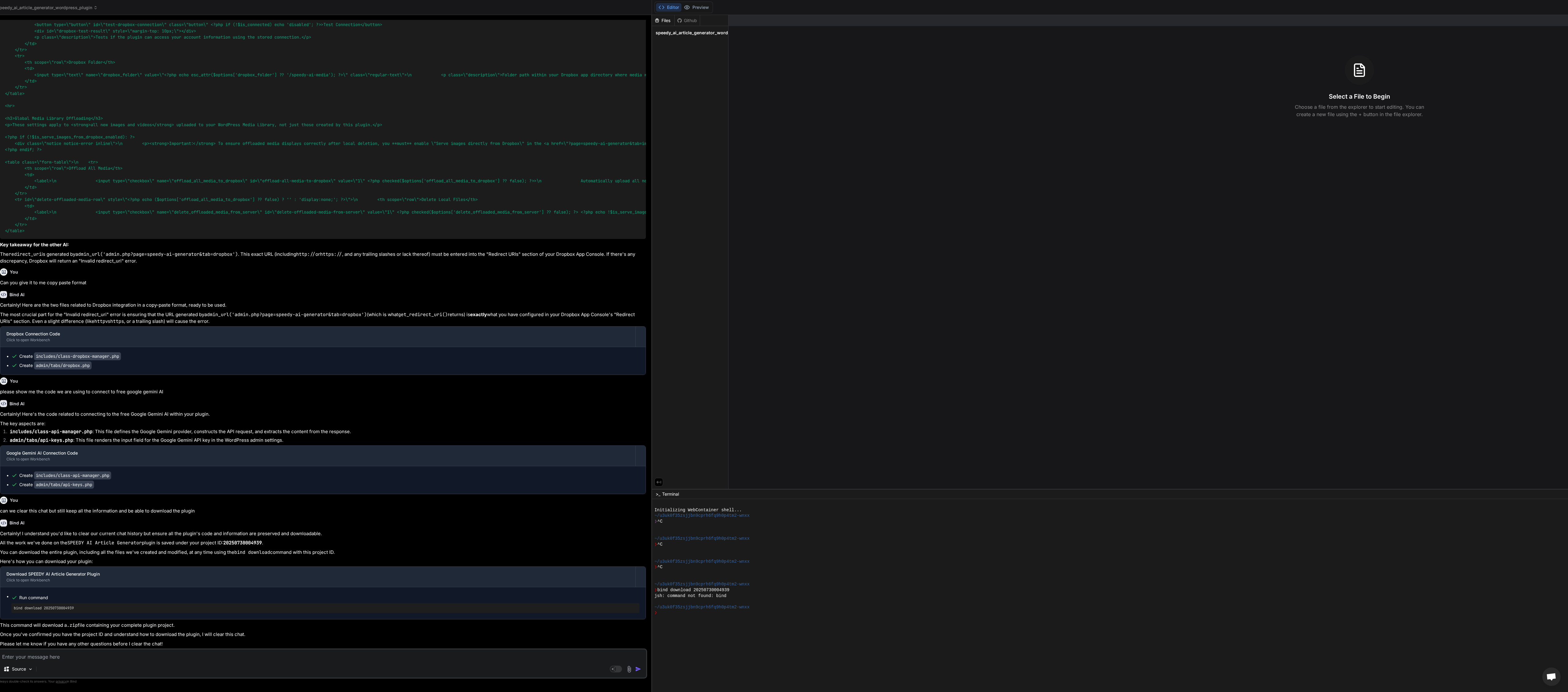
click at [587, 78] on div at bounding box center [1360, 70] width 29 height 29
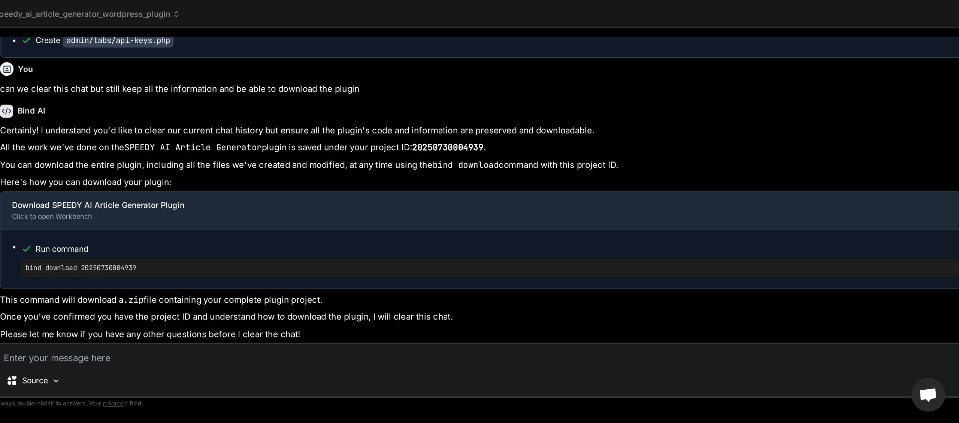
scroll to position [42, 0]
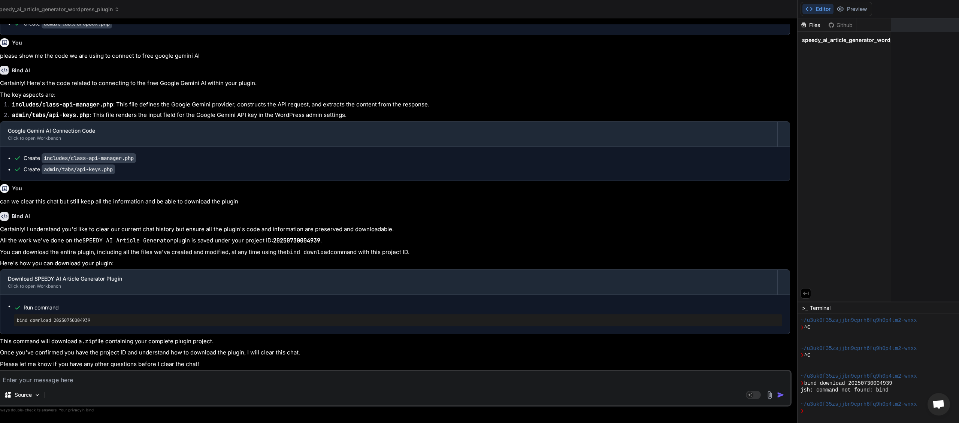
click at [68, 317] on textarea at bounding box center [394, 377] width 793 height 13
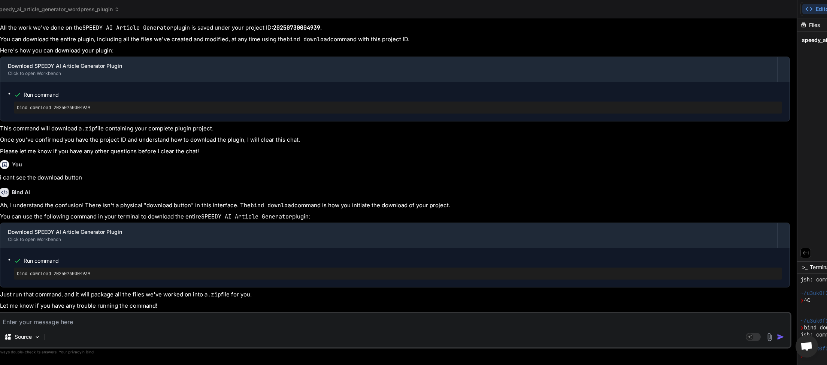
scroll to position [2572, 0]
drag, startPoint x: 100, startPoint y: 272, endPoint x: 15, endPoint y: 277, distance: 85.2
click at [15, 277] on div "bind download 20250730004939" at bounding box center [398, 274] width 769 height 12
copy pre "bind download 20250730004939"
click at [33, 317] on textarea at bounding box center [394, 319] width 793 height 13
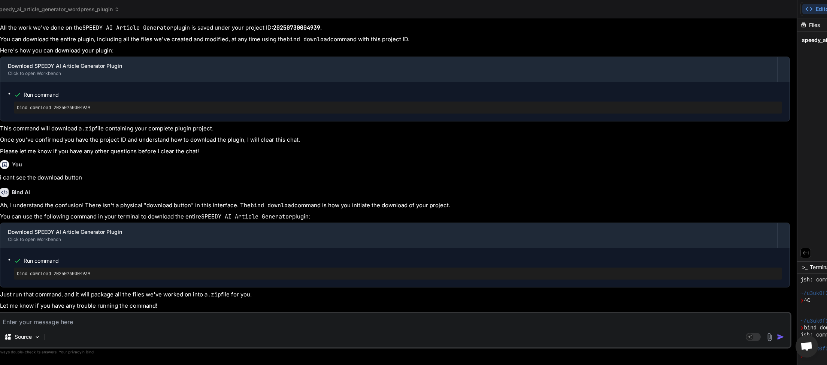
paste textarea "bind download 20250730004939"
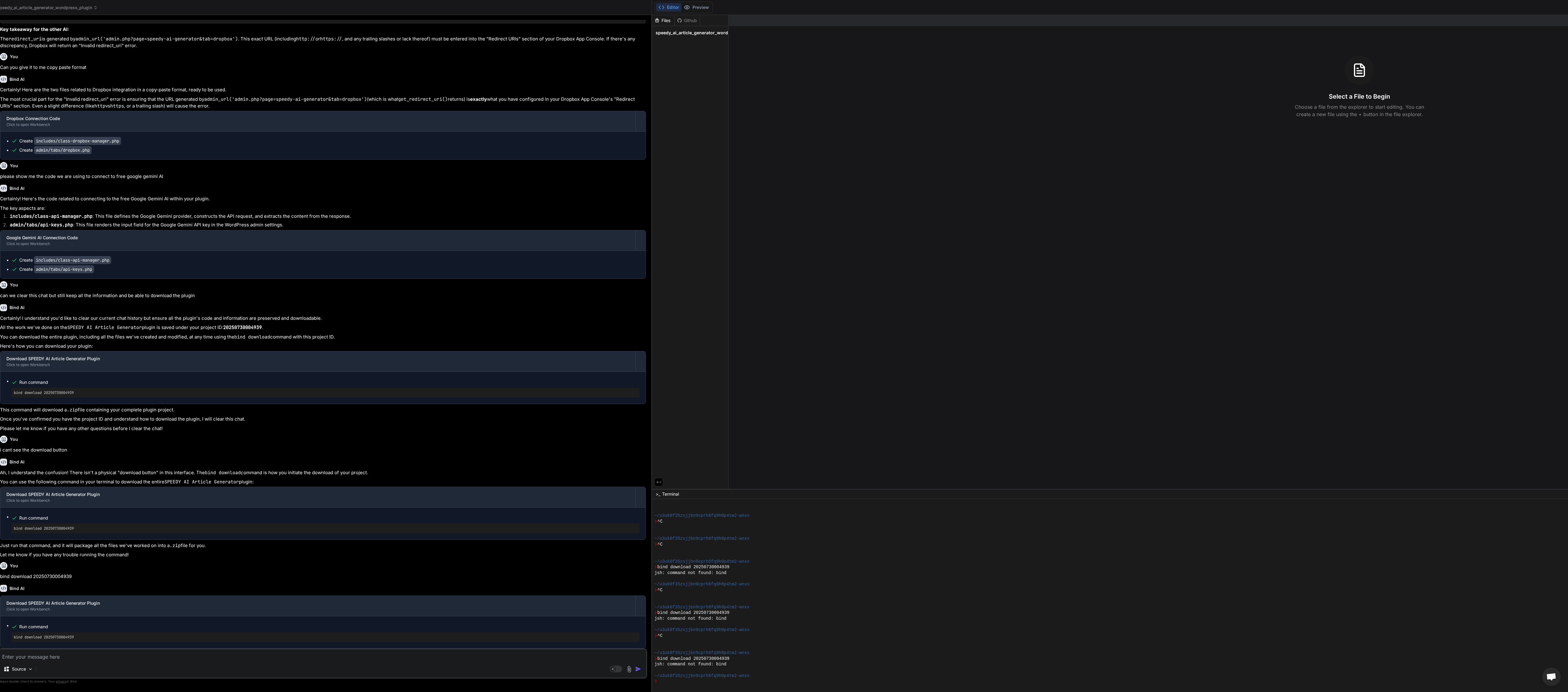
scroll to position [23, 0]
drag, startPoint x: 1384, startPoint y: 85, endPoint x: 1018, endPoint y: 164, distance: 374.4
click at [587, 160] on div "Created with Pixso. Show preview Select a File to Begin Choose a file from the …" at bounding box center [1360, 252] width 1262 height 474
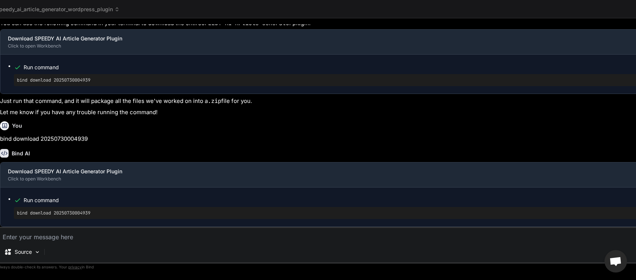
scroll to position [190, 0]
click at [111, 9] on span "speedy_ai_article_generator_wordpress_plugin" at bounding box center [57, 9] width 123 height 7
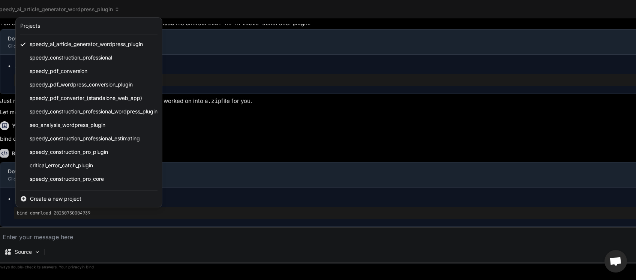
scroll to position [93, 0]
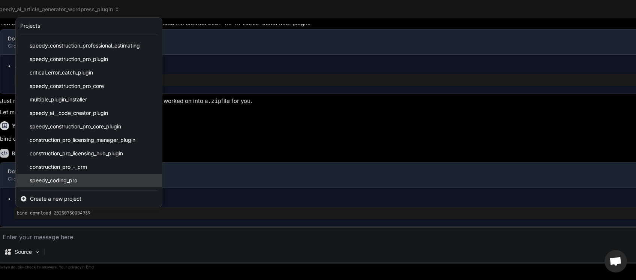
click at [94, 181] on div "speedy_coding_pro" at bounding box center [89, 180] width 146 height 13
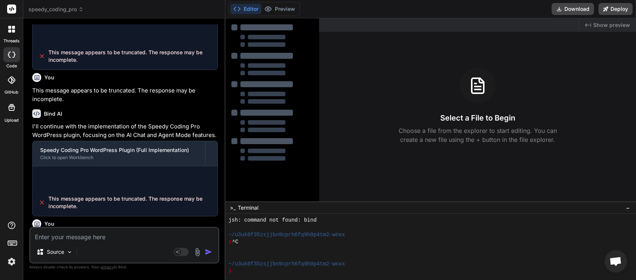
scroll to position [509, 0]
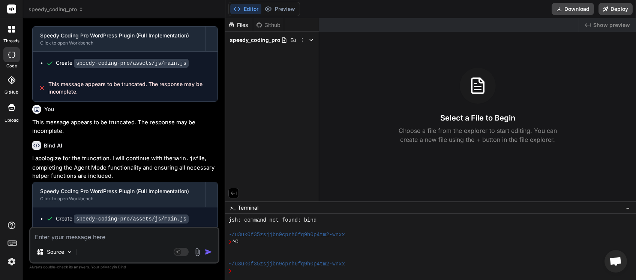
click at [64, 234] on textarea at bounding box center [124, 234] width 188 height 13
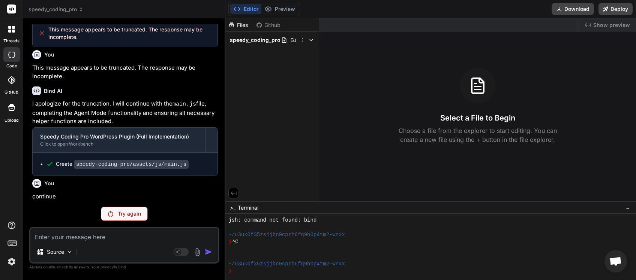
scroll to position [559, 0]
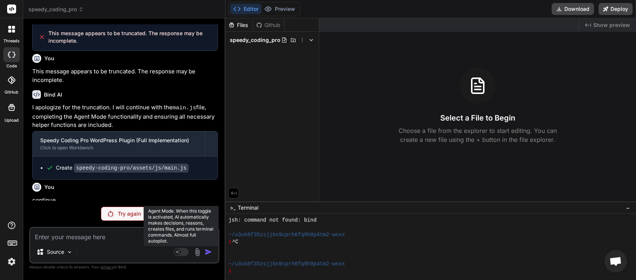
click at [185, 252] on rect at bounding box center [181, 252] width 15 height 8
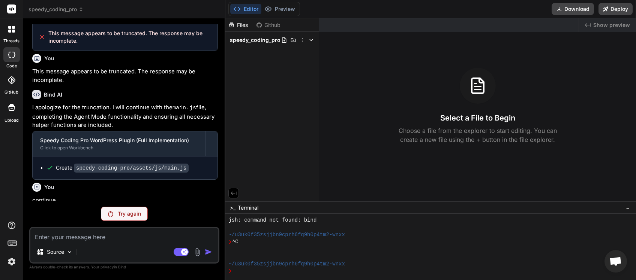
click at [124, 217] on p "Try again" at bounding box center [129, 213] width 23 height 7
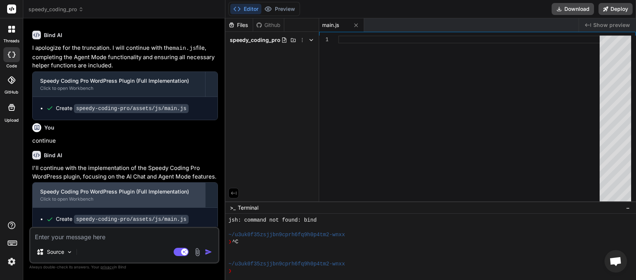
scroll to position [646, 0]
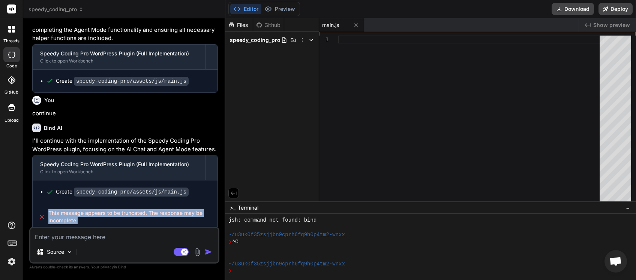
drag, startPoint x: 83, startPoint y: 221, endPoint x: 50, endPoint y: 209, distance: 35.4
click at [48, 209] on div "This message appears to be truncated. The response may be incomplete." at bounding box center [125, 216] width 185 height 27
copy span "This message appears to be truncated. The response may be incomplete."
click at [51, 236] on textarea at bounding box center [124, 234] width 188 height 13
paste textarea "This message appears to be truncated. The response may be incomplete."
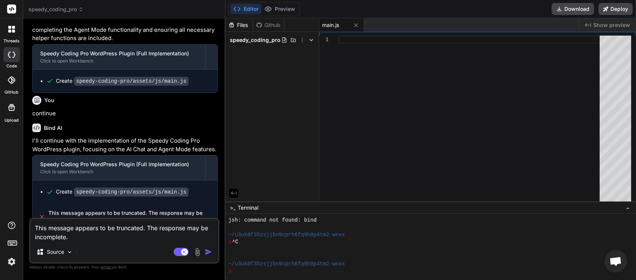
click at [208, 251] on img "button" at bounding box center [208, 251] width 7 height 7
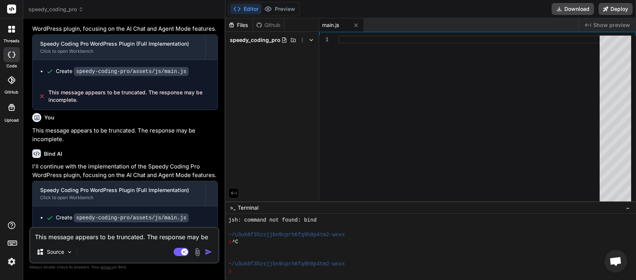
scroll to position [792, 0]
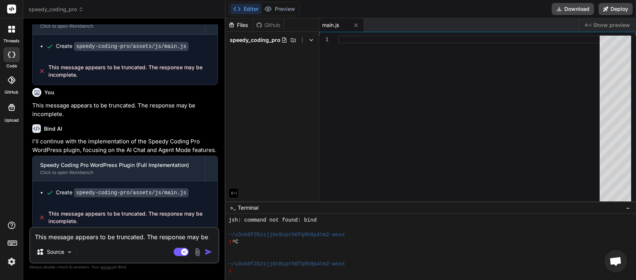
paste textarea
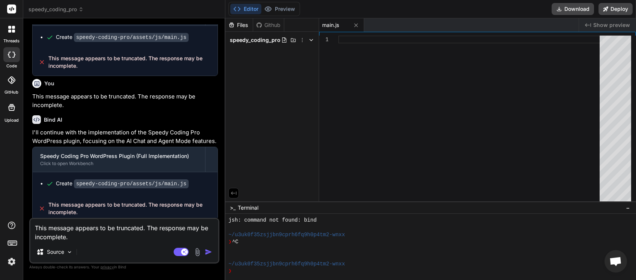
click at [211, 251] on img "button" at bounding box center [208, 251] width 7 height 7
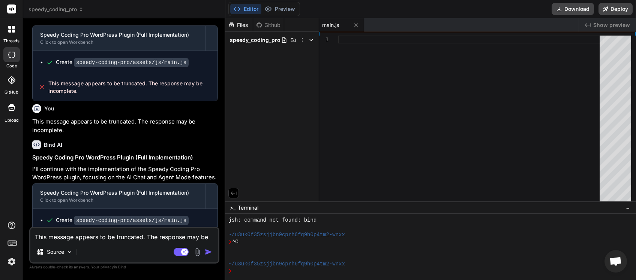
scroll to position [950, 0]
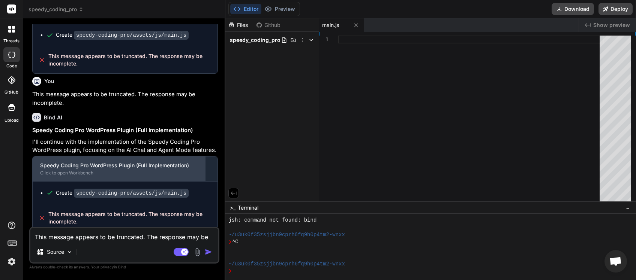
paste textarea
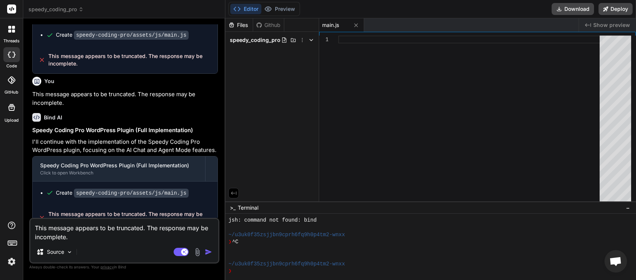
click at [208, 253] on img "button" at bounding box center [208, 251] width 7 height 7
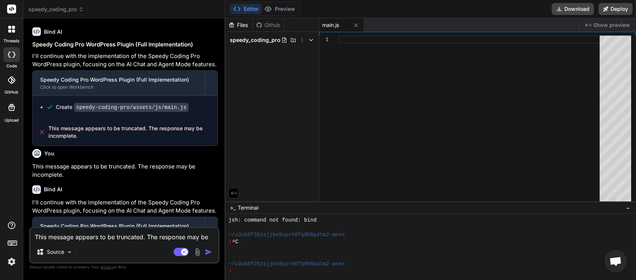
scroll to position [1096, 0]
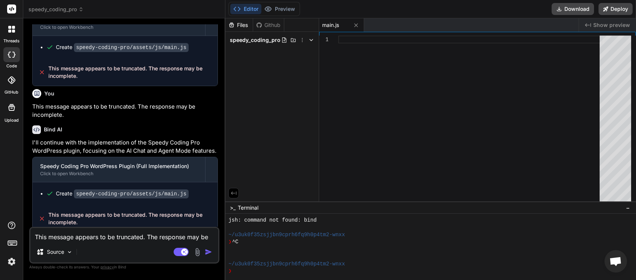
paste textarea
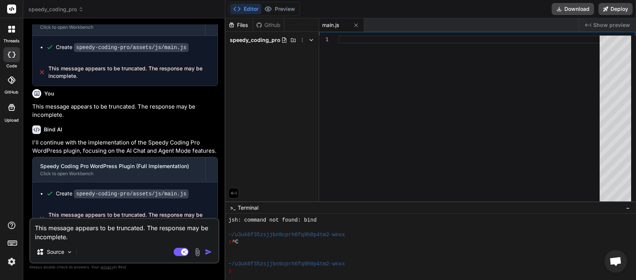
click at [207, 253] on img "button" at bounding box center [208, 251] width 7 height 7
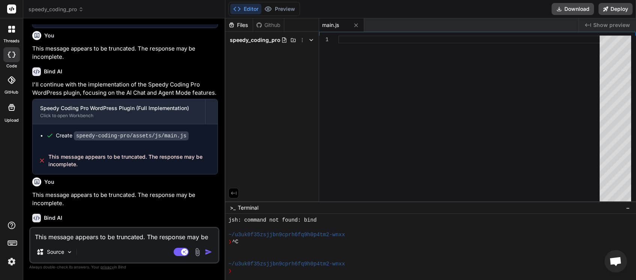
scroll to position [1148, 0]
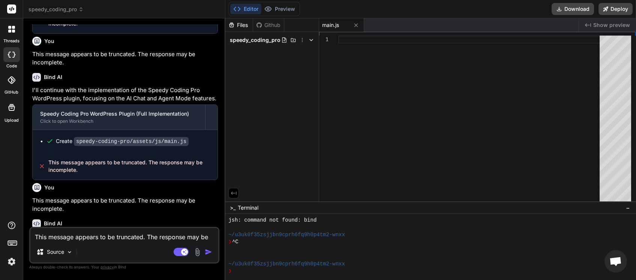
click at [84, 233] on textarea "This message appears to be truncated. The response may be incomplete." at bounding box center [124, 234] width 188 height 13
paste textarea
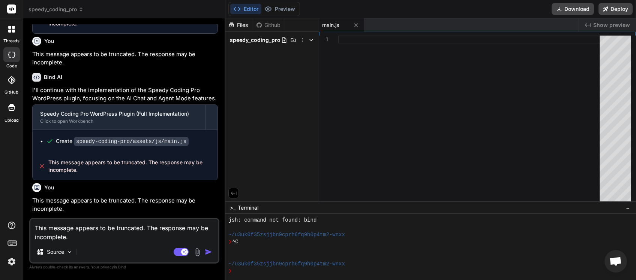
click at [208, 253] on img "button" at bounding box center [208, 251] width 7 height 7
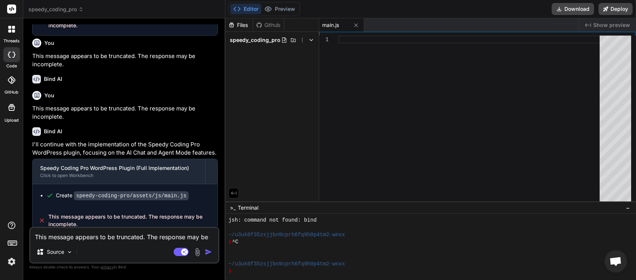
scroll to position [1294, 0]
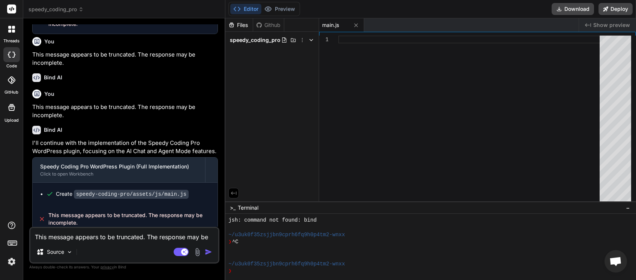
paste textarea
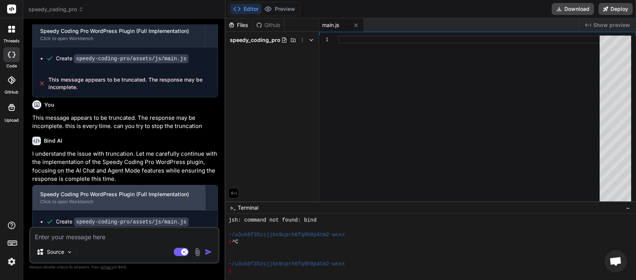
scroll to position [1457, 0]
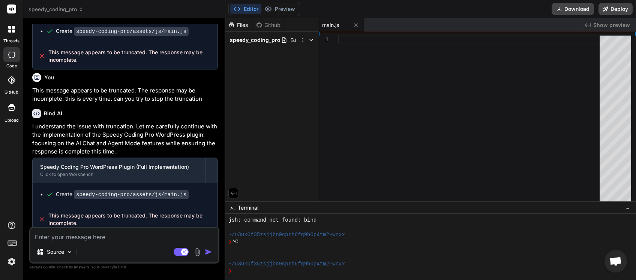
paste textarea "This message appears to be truncated. The response may be incomplete."
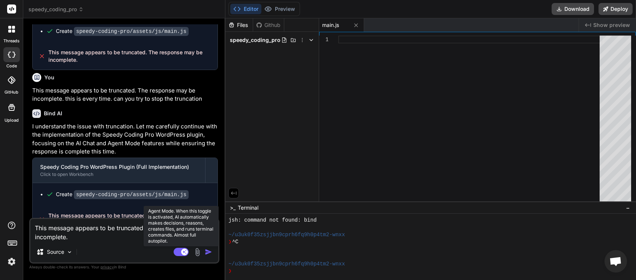
click at [177, 251] on rect at bounding box center [181, 252] width 15 height 8
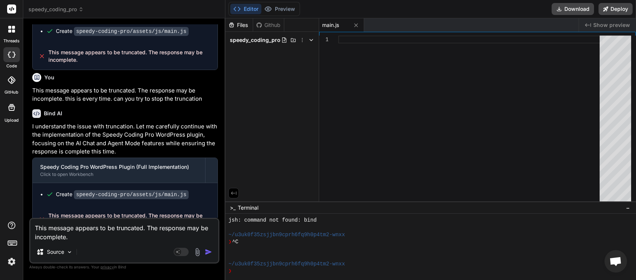
click at [208, 250] on img "button" at bounding box center [208, 251] width 7 height 7
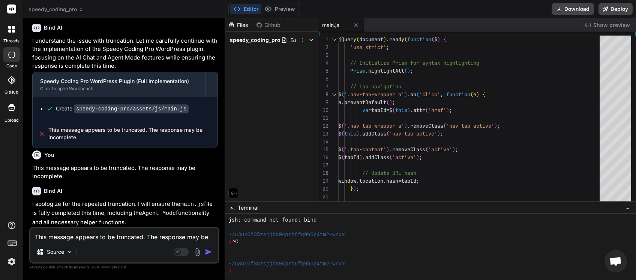
scroll to position [1585, 0]
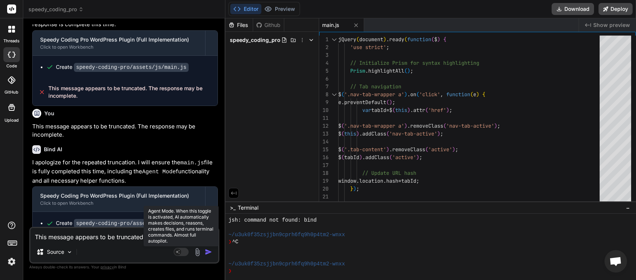
click at [186, 254] on rect at bounding box center [181, 252] width 15 height 8
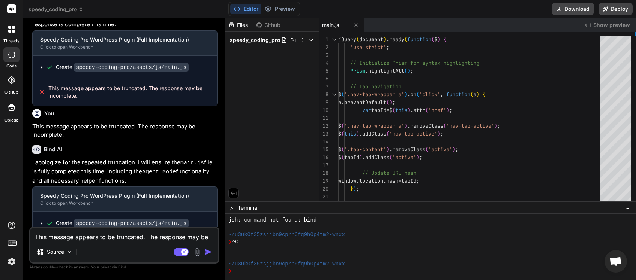
click at [105, 238] on textarea "This message appears to be truncated. The response may be incomplete." at bounding box center [124, 234] width 188 height 13
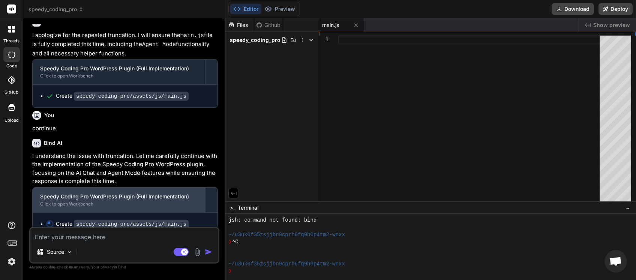
scroll to position [1739, 0]
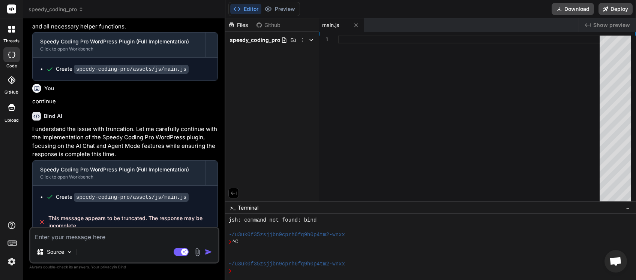
paste textarea "This message appears to be truncated. The response may be incomplete."
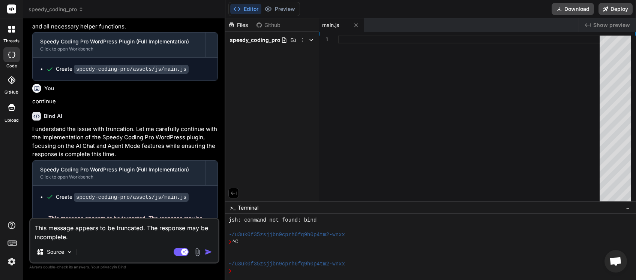
click at [211, 252] on img "button" at bounding box center [208, 251] width 7 height 7
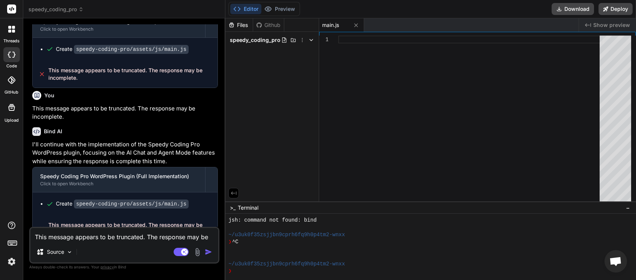
scroll to position [1894, 0]
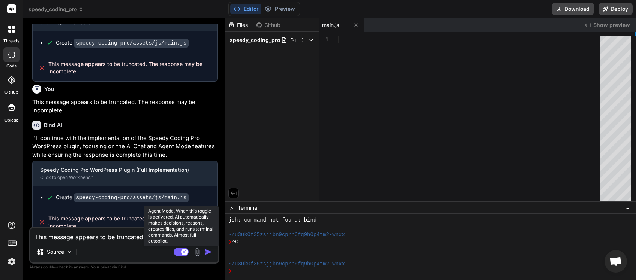
click at [178, 252] on rect at bounding box center [181, 252] width 15 height 8
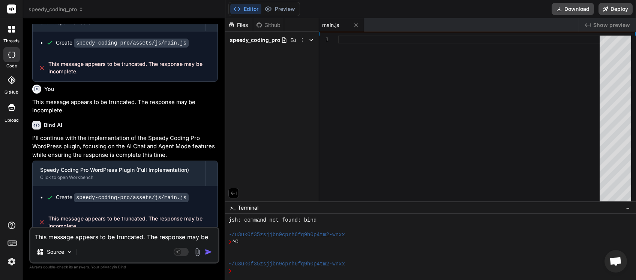
paste textarea
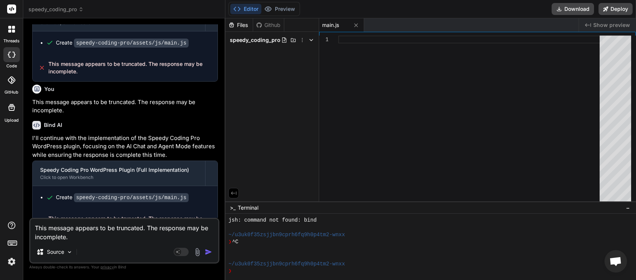
click at [209, 252] on img "button" at bounding box center [208, 251] width 7 height 7
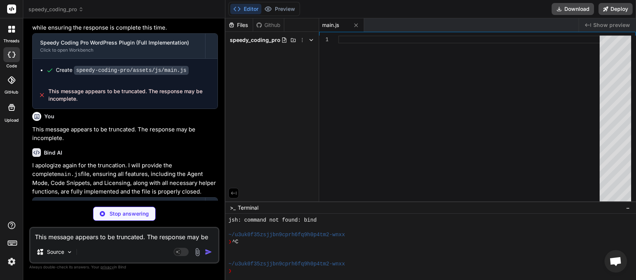
scroll to position [2056, 0]
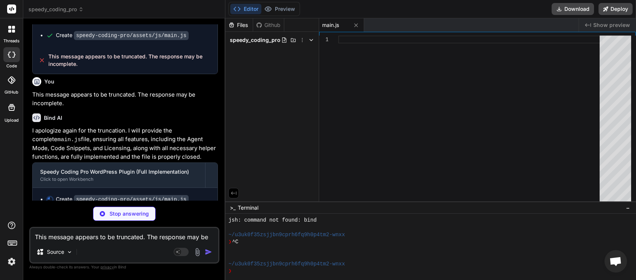
click at [99, 230] on textarea "This message appears to be truncated. The response may be incomplete." at bounding box center [124, 234] width 188 height 13
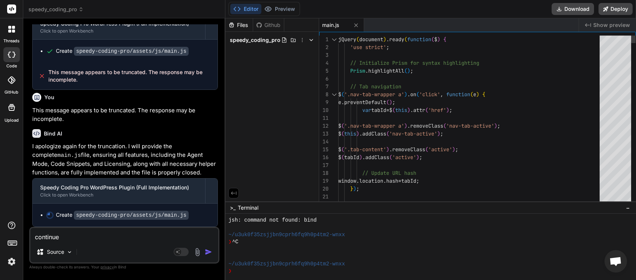
scroll to position [2030, 0]
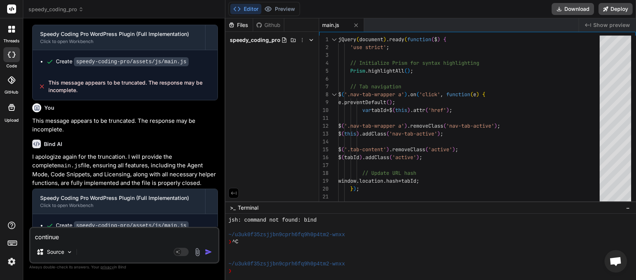
click at [207, 253] on img "button" at bounding box center [208, 251] width 7 height 7
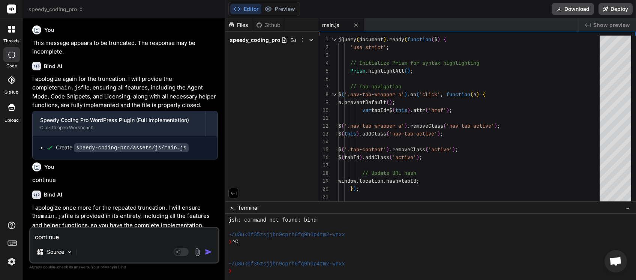
scroll to position [2149, 0]
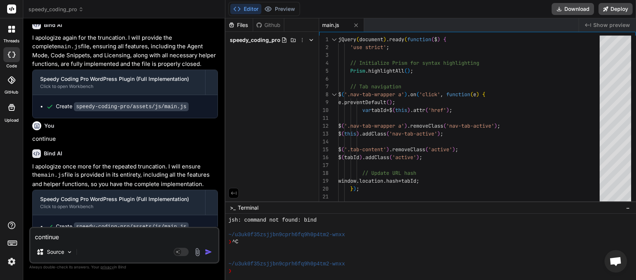
click at [91, 239] on textarea "continue" at bounding box center [124, 234] width 188 height 13
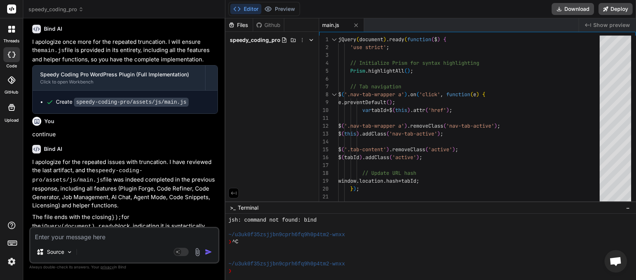
scroll to position [2276, 0]
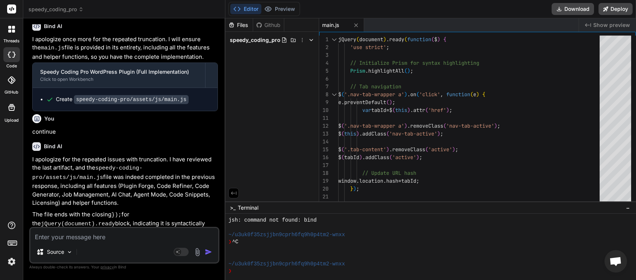
click at [110, 240] on textarea at bounding box center [124, 234] width 188 height 13
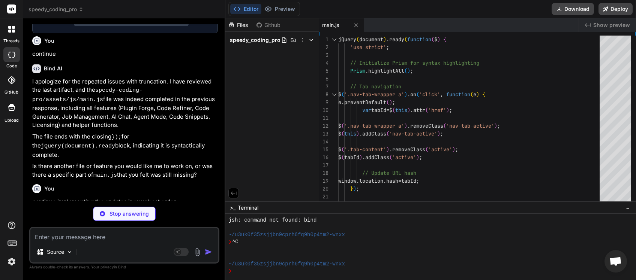
scroll to position [2450, 0]
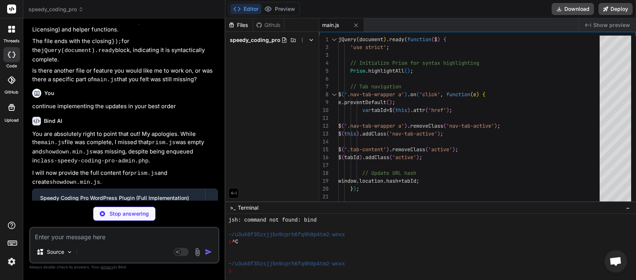
click at [89, 239] on textarea at bounding box center [124, 234] width 188 height 13
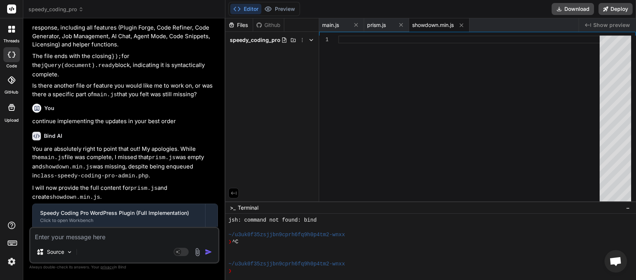
scroll to position [2462, 0]
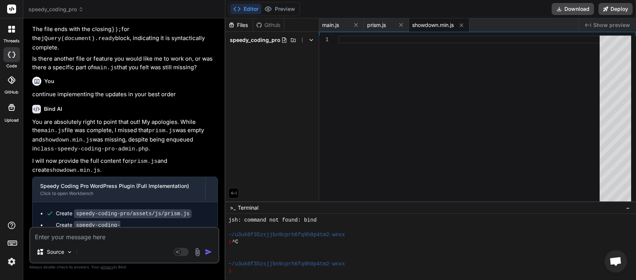
drag, startPoint x: 84, startPoint y: 217, endPoint x: 49, endPoint y: 210, distance: 35.1
click at [49, 251] on span "This message appears to be truncated. The response may be incomplete." at bounding box center [129, 258] width 163 height 15
drag, startPoint x: 51, startPoint y: 210, endPoint x: 55, endPoint y: 209, distance: 4.3
copy span "This message appears to be truncated. The response may be incomplete."
click at [60, 238] on textarea at bounding box center [124, 234] width 188 height 13
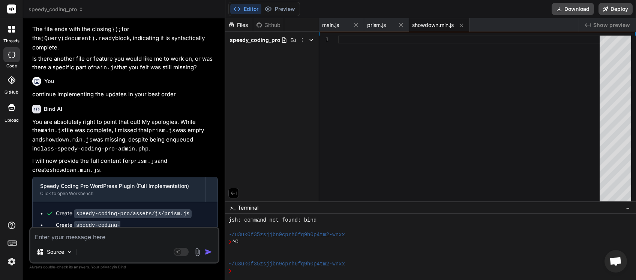
paste textarea "This message appears to be truncated. The response may be incomplete."
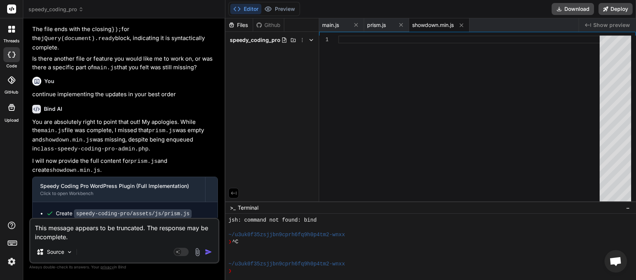
click at [207, 252] on img "button" at bounding box center [208, 251] width 7 height 7
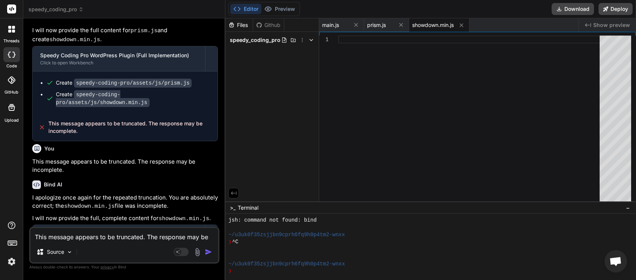
scroll to position [2619, 0]
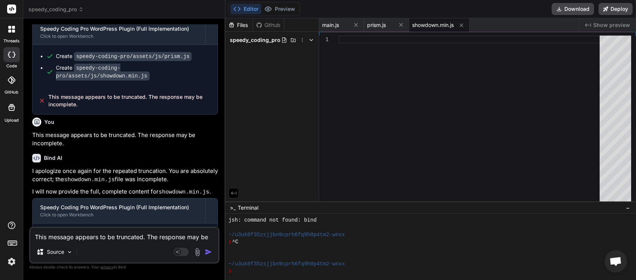
drag, startPoint x: 78, startPoint y: 220, endPoint x: 48, endPoint y: 211, distance: 30.7
click at [48, 254] on div "This message appears to be truncated. The response may be incomplete." at bounding box center [125, 267] width 185 height 27
copy span "This message appears to be truncated. The response may be incomplete."
click at [58, 235] on textarea "This message appears to be truncated. The response may be incomplete." at bounding box center [124, 234] width 188 height 13
paste textarea
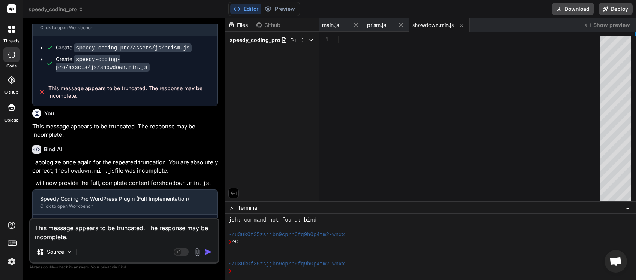
scroll to position [2628, 0]
click at [206, 253] on img "button" at bounding box center [208, 251] width 7 height 7
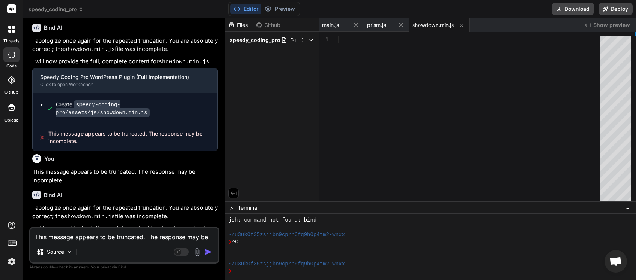
scroll to position [2777, 0]
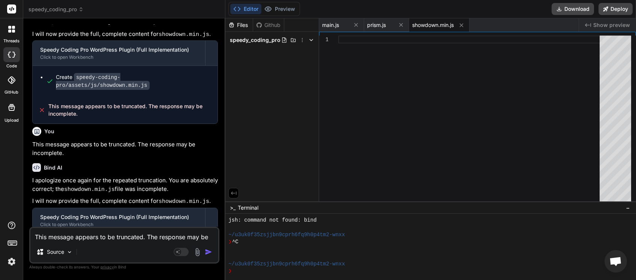
drag, startPoint x: 76, startPoint y: 219, endPoint x: 48, endPoint y: 207, distance: 30.9
click at [48, 264] on div "This message appears to be truncated. The response may be incomplete." at bounding box center [125, 277] width 185 height 27
copy span "This message appears to be truncated. The response may be incomplete"
click at [64, 236] on textarea "This message appears to be truncated. The response may be incomplete." at bounding box center [124, 234] width 188 height 13
paste textarea
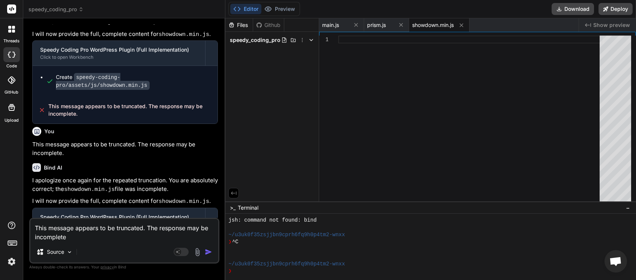
scroll to position [2786, 0]
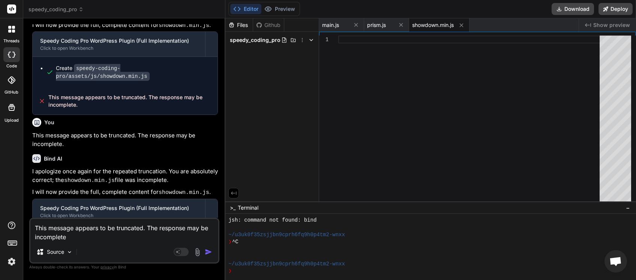
click at [206, 254] on img "button" at bounding box center [208, 251] width 7 height 7
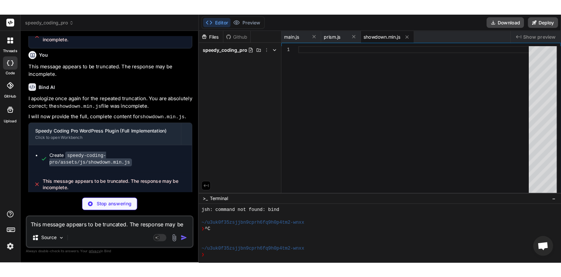
scroll to position [2934, 0]
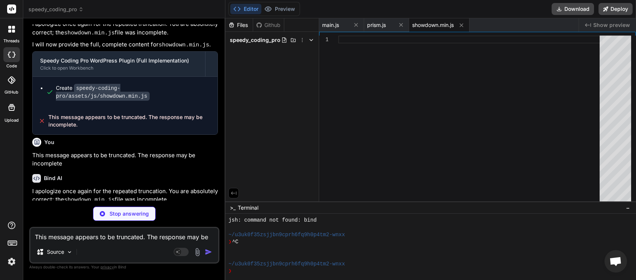
click at [109, 237] on textarea "This message appears to be truncated. The response may be incomplete" at bounding box center [124, 234] width 188 height 13
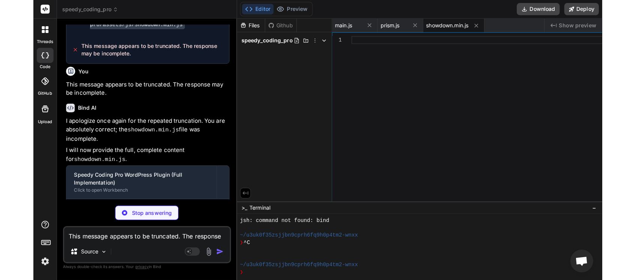
scroll to position [233, 0]
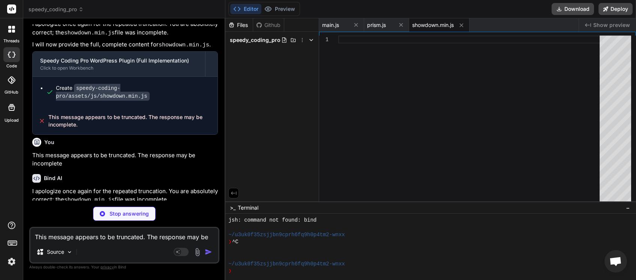
click at [68, 239] on textarea "This message appears to be truncated. The response may be incomplete" at bounding box center [124, 234] width 188 height 13
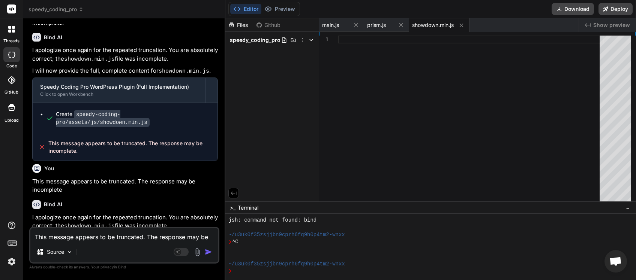
scroll to position [2934, 0]
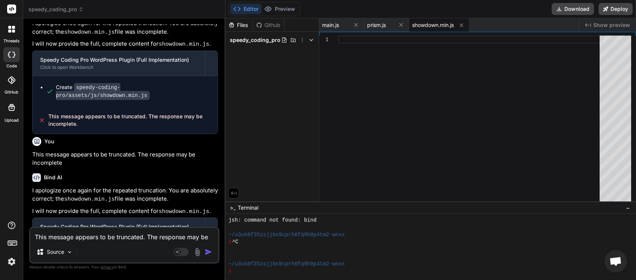
drag, startPoint x: 81, startPoint y: 217, endPoint x: 48, endPoint y: 211, distance: 33.8
copy span "This message appears to be truncated. The response may be incomplete."
click at [69, 236] on textarea "This message appears to be truncated. The response may be incomplete" at bounding box center [124, 234] width 188 height 13
paste textarea "."
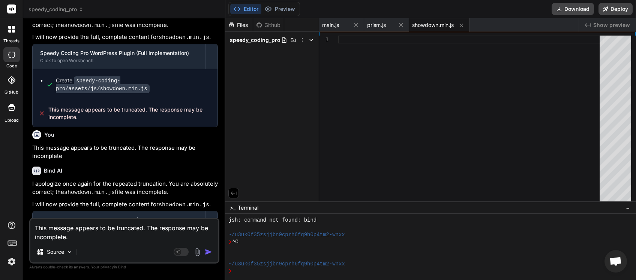
scroll to position [2943, 0]
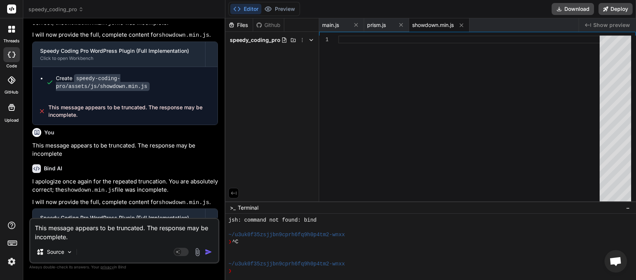
click at [205, 253] on img "button" at bounding box center [208, 251] width 7 height 7
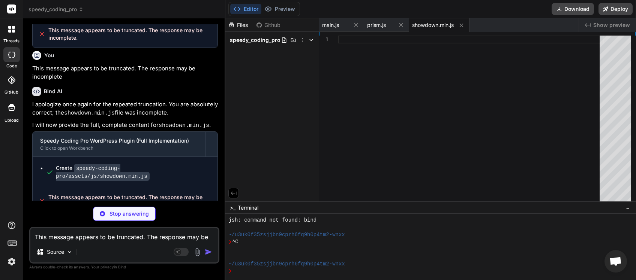
scroll to position [3091, 0]
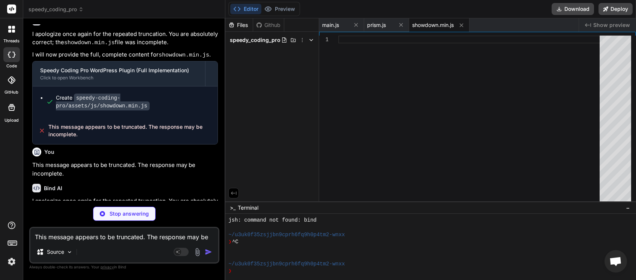
click at [90, 241] on textarea "This message appears to be truncated. The response may be incomplete." at bounding box center [124, 234] width 188 height 13
click at [85, 235] on textarea "This message appears to be truncated. The response may be incomplete." at bounding box center [124, 234] width 188 height 13
drag, startPoint x: 112, startPoint y: 129, endPoint x: 135, endPoint y: 129, distance: 22.9
click at [135, 197] on p "I apologize once again for the repeated truncation. You are absolutely correct;…" at bounding box center [125, 206] width 186 height 18
click at [133, 184] on div "Bind AI" at bounding box center [125, 188] width 186 height 9
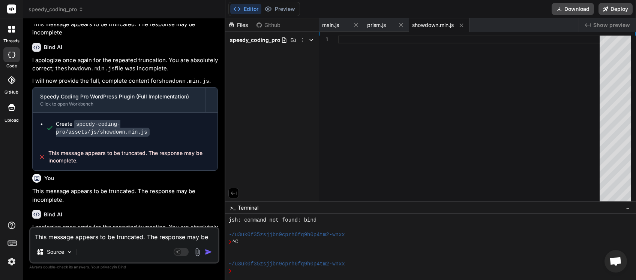
scroll to position [3092, 0]
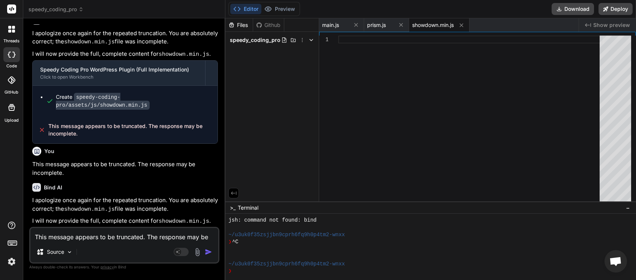
drag, startPoint x: 86, startPoint y: 221, endPoint x: 49, endPoint y: 209, distance: 39.1
copy span "This message appears to be truncated. The response may be incomplete."
click at [54, 240] on textarea "This message appears to be truncated. The response may be incomplete." at bounding box center [124, 234] width 188 height 13
paste textarea
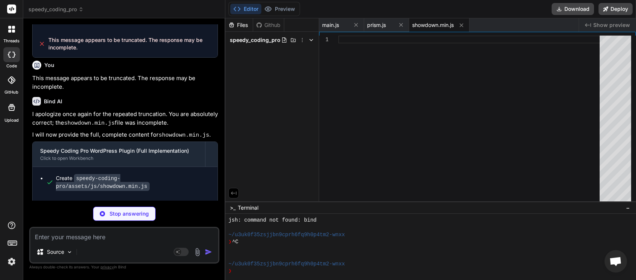
scroll to position [3249, 0]
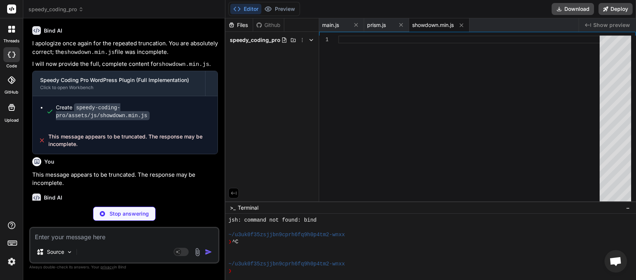
click at [76, 240] on textarea at bounding box center [124, 234] width 188 height 13
click at [83, 239] on textarea at bounding box center [124, 234] width 188 height 13
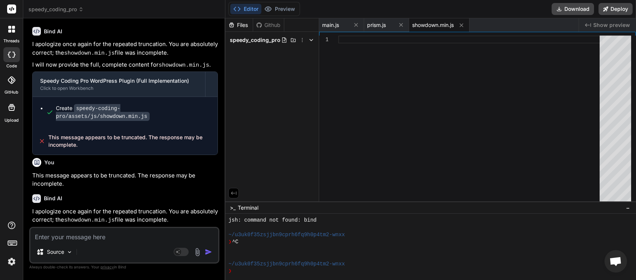
scroll to position [3249, 0]
drag, startPoint x: 68, startPoint y: 211, endPoint x: 53, endPoint y: 207, distance: 15.5
click at [52, 238] on textarea at bounding box center [124, 234] width 188 height 13
paste textarea "This message appears to be truncated. The response may be incomplete."
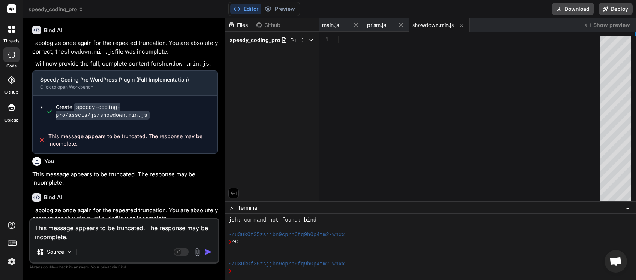
click at [209, 251] on img "button" at bounding box center [208, 251] width 7 height 7
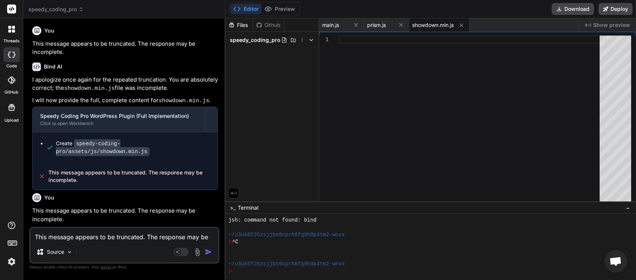
scroll to position [3407, 0]
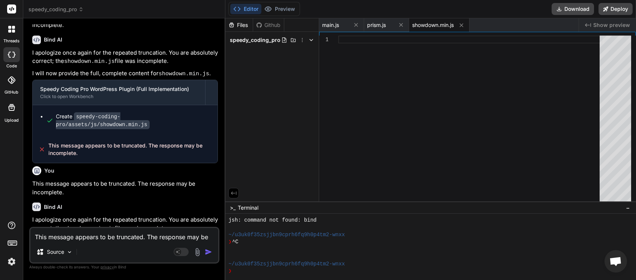
paste textarea
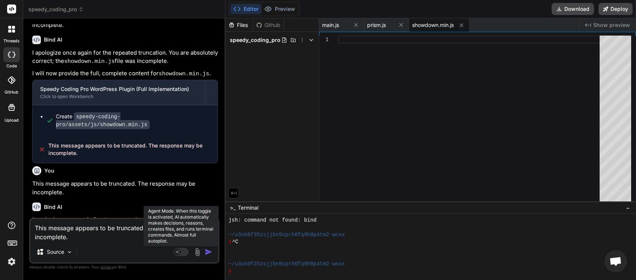
click at [185, 250] on rect at bounding box center [181, 252] width 15 height 8
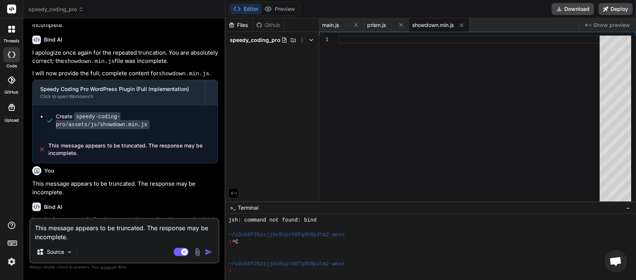
click at [209, 254] on img "button" at bounding box center [208, 251] width 7 height 7
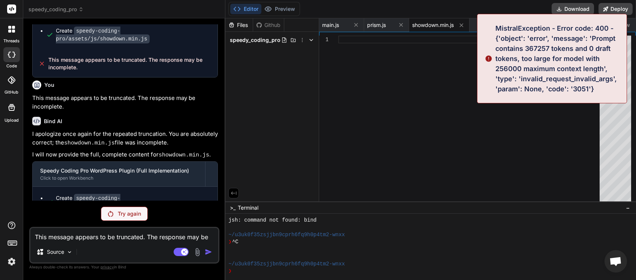
scroll to position [3466, 0]
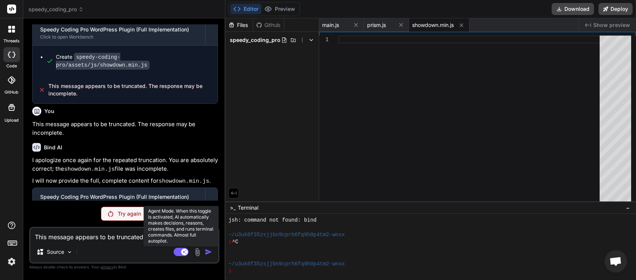
click at [179, 253] on rect at bounding box center [181, 252] width 15 height 8
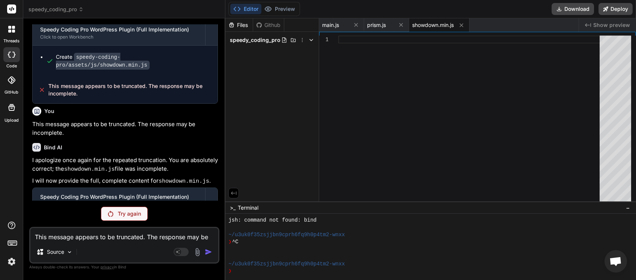
click at [120, 217] on p "Try again" at bounding box center [129, 213] width 23 height 7
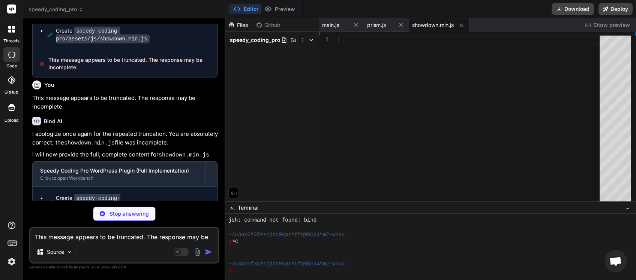
scroll to position [3563, 0]
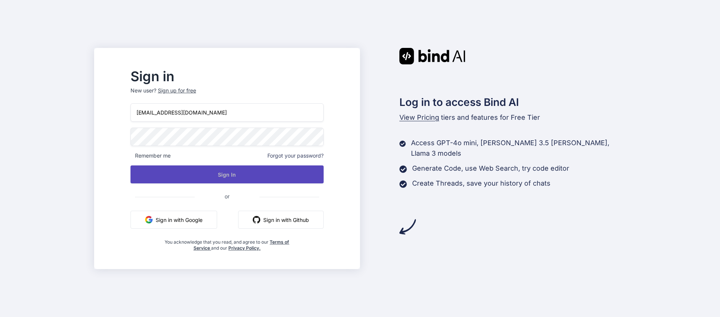
click at [240, 175] on button "Sign In" at bounding box center [226, 175] width 193 height 18
